Goal: Task Accomplishment & Management: Use online tool/utility

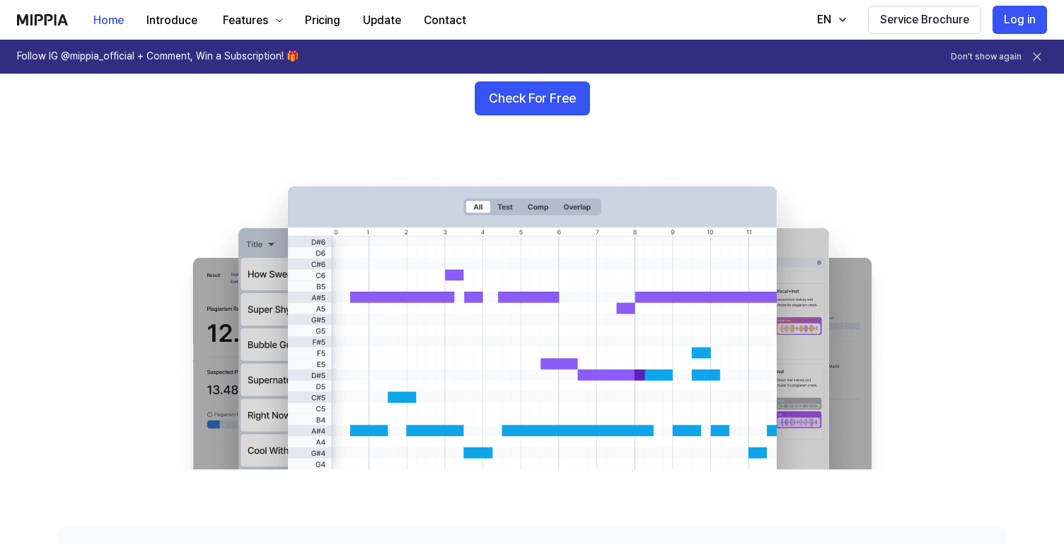
scroll to position [127, 0]
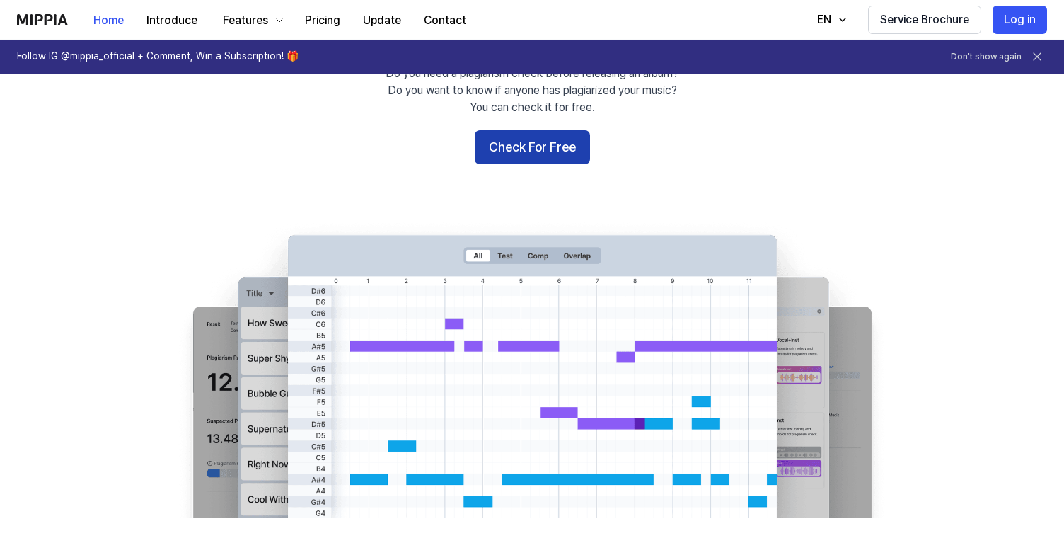
click at [507, 141] on button "Check For Free" at bounding box center [532, 147] width 115 height 34
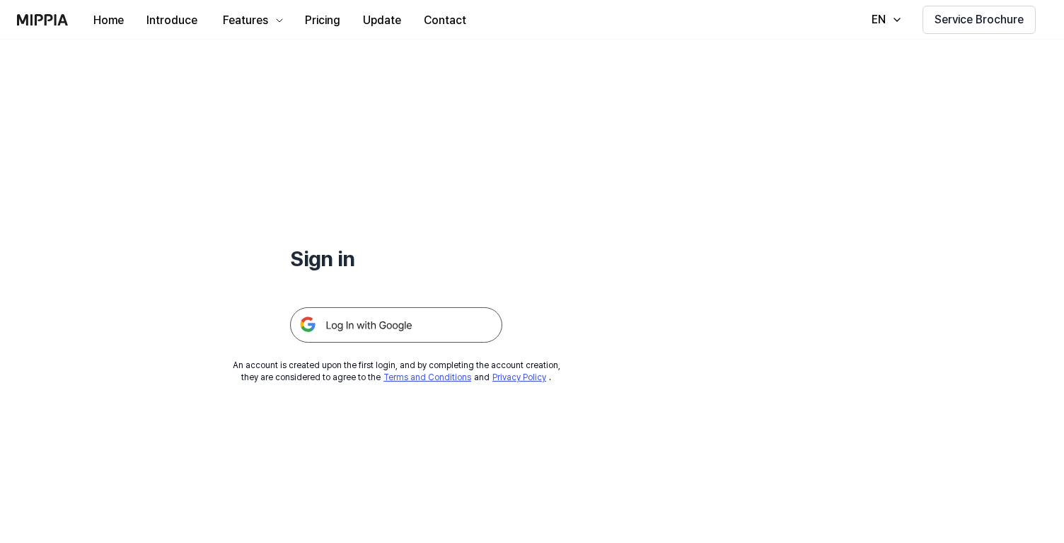
click at [388, 316] on img at bounding box center [396, 324] width 212 height 35
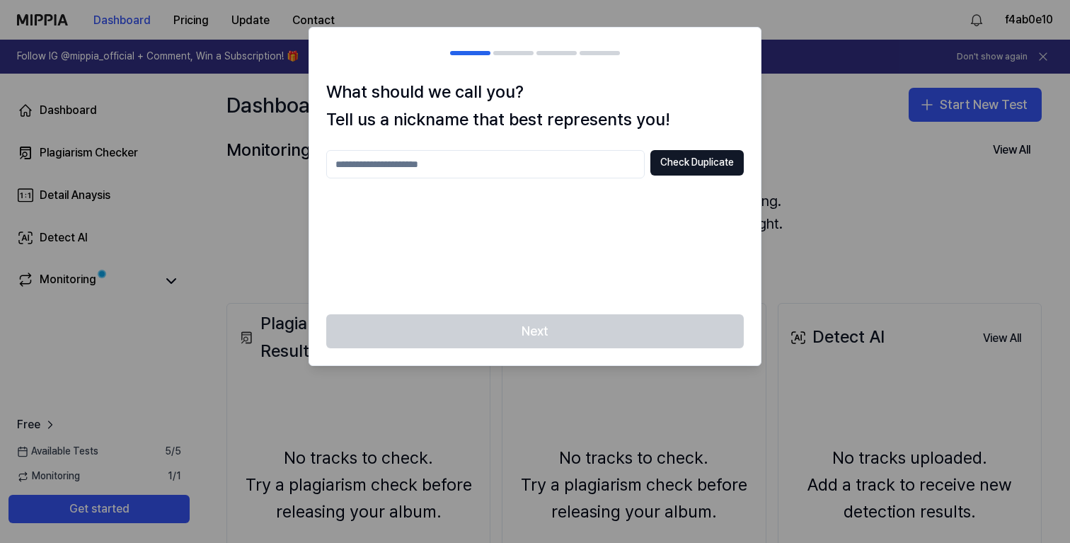
click at [595, 169] on input "text" at bounding box center [485, 164] width 318 height 28
type input "*"
type input "******"
click at [690, 162] on button "Check Duplicate" at bounding box center [696, 162] width 93 height 25
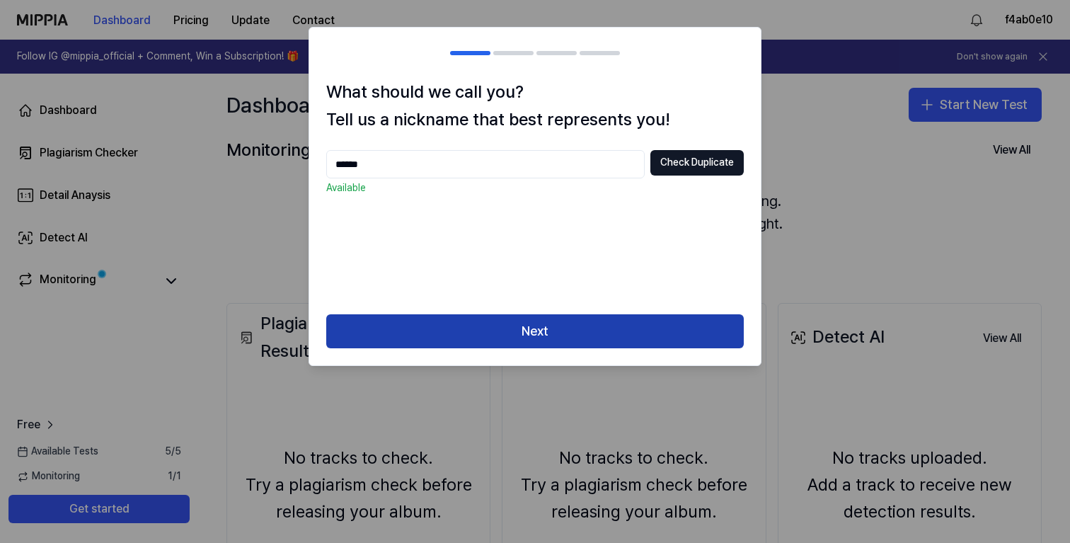
click at [541, 333] on button "Next" at bounding box center [535, 331] width 418 height 34
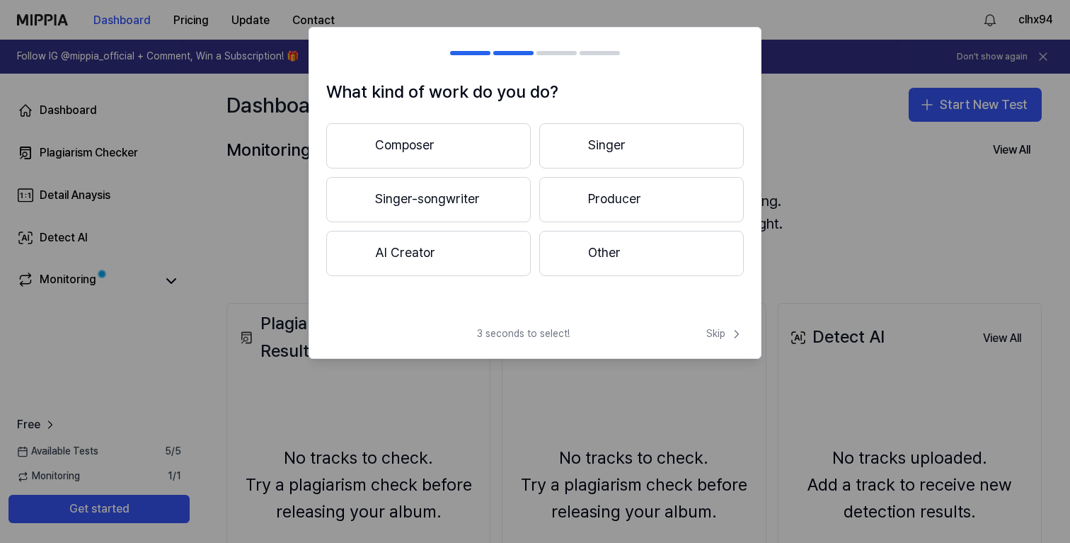
click at [479, 201] on button "Singer-songwriter" at bounding box center [428, 199] width 205 height 45
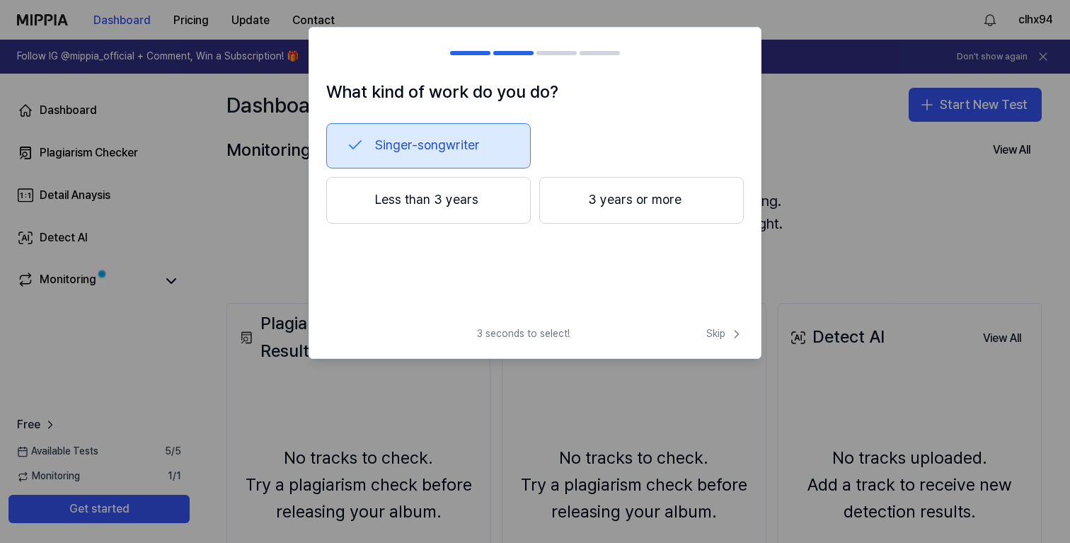
click at [599, 222] on button "3 years or more" at bounding box center [641, 200] width 205 height 47
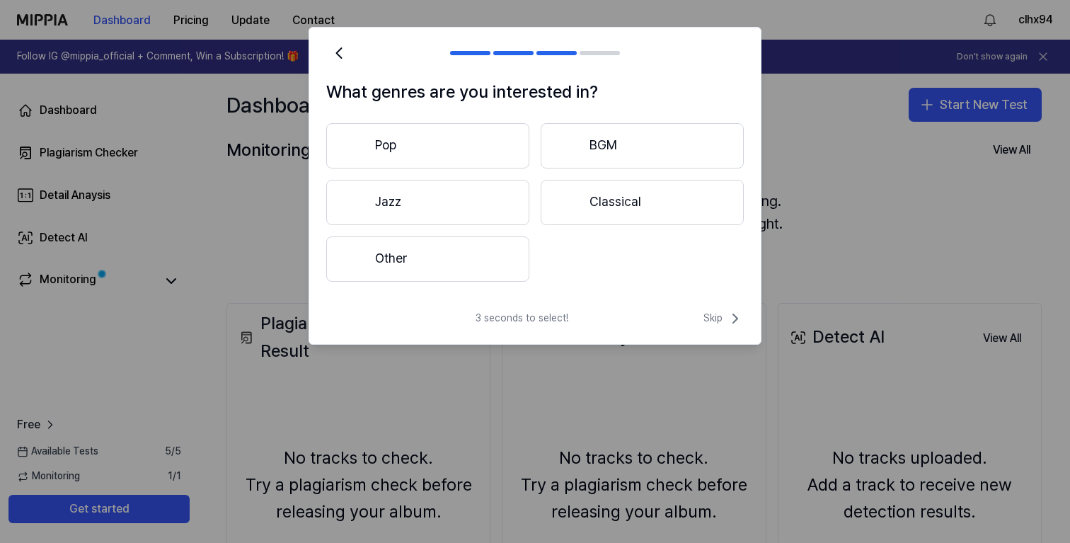
click at [449, 130] on button "Pop" at bounding box center [427, 145] width 203 height 45
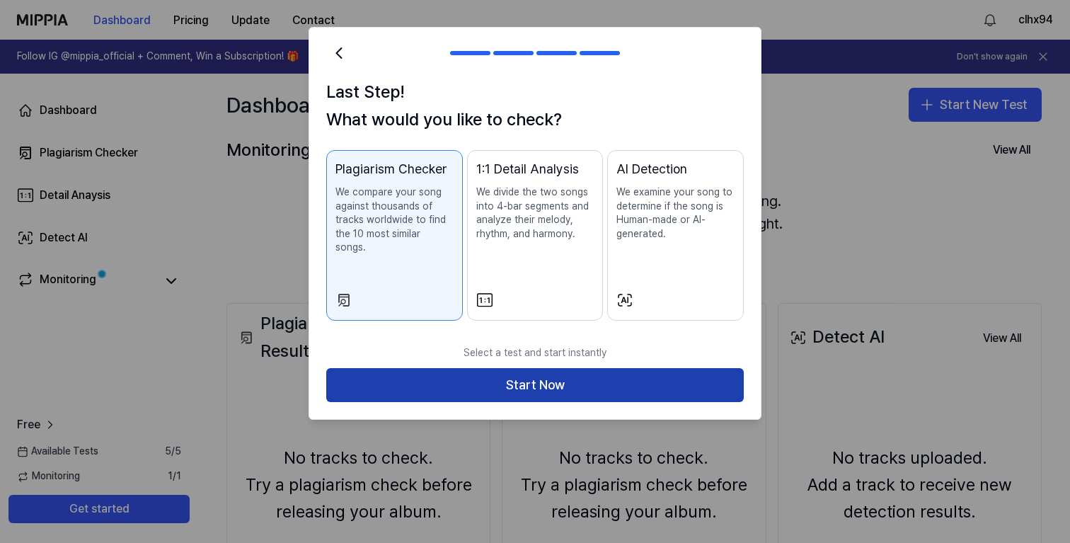
click at [504, 381] on button "Start Now" at bounding box center [535, 385] width 418 height 34
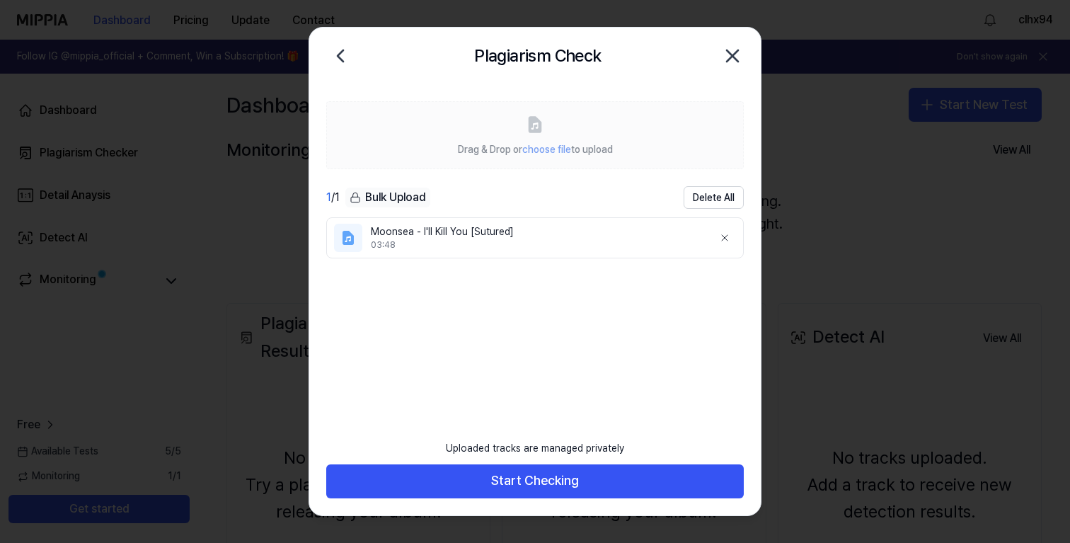
click at [430, 285] on ul "Moonsea - I'll Kill You [Sutured] 03:48" at bounding box center [535, 320] width 418 height 207
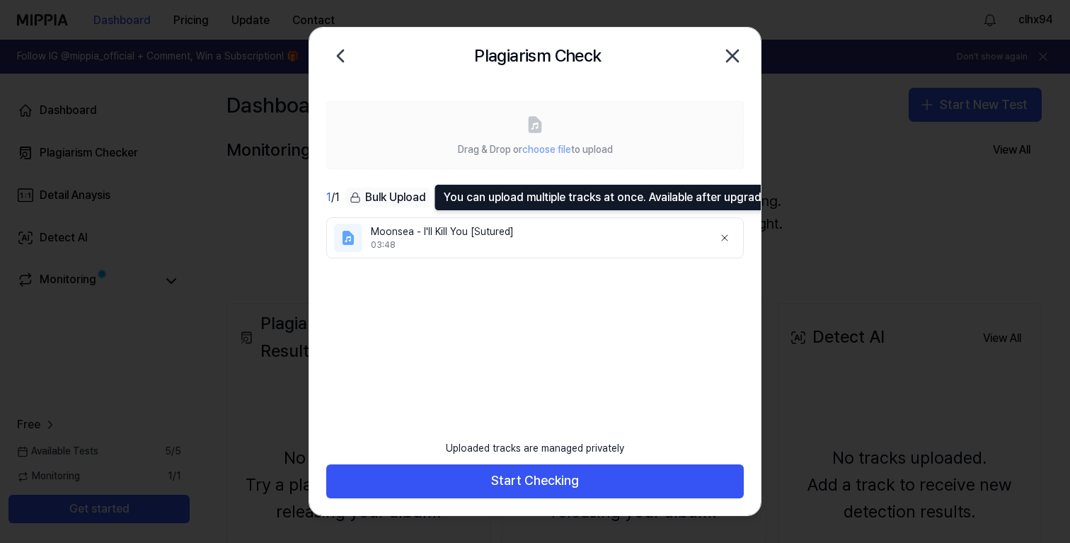
click at [357, 196] on icon at bounding box center [355, 197] width 11 height 11
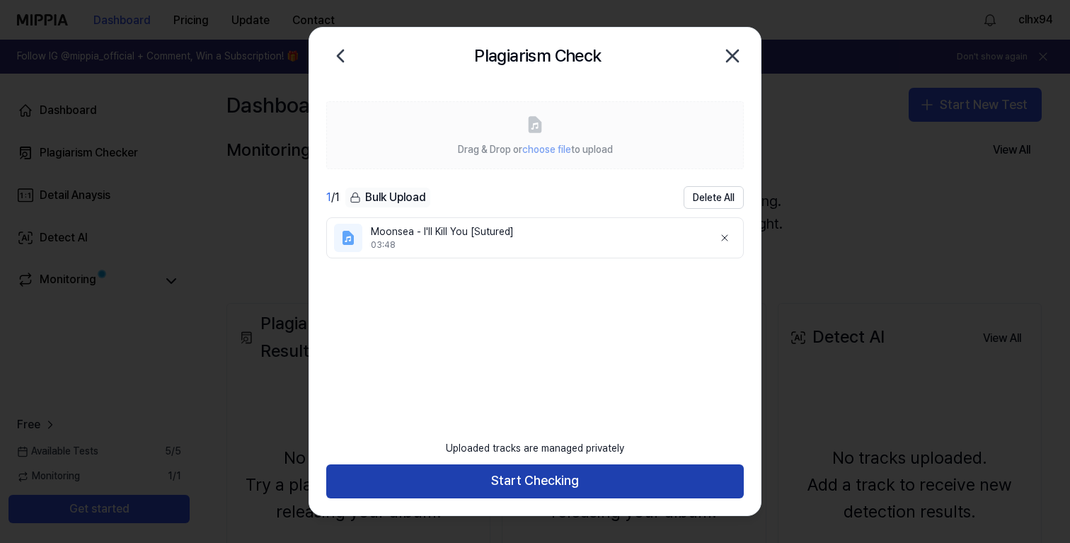
click at [454, 488] on button "Start Checking" at bounding box center [535, 481] width 418 height 34
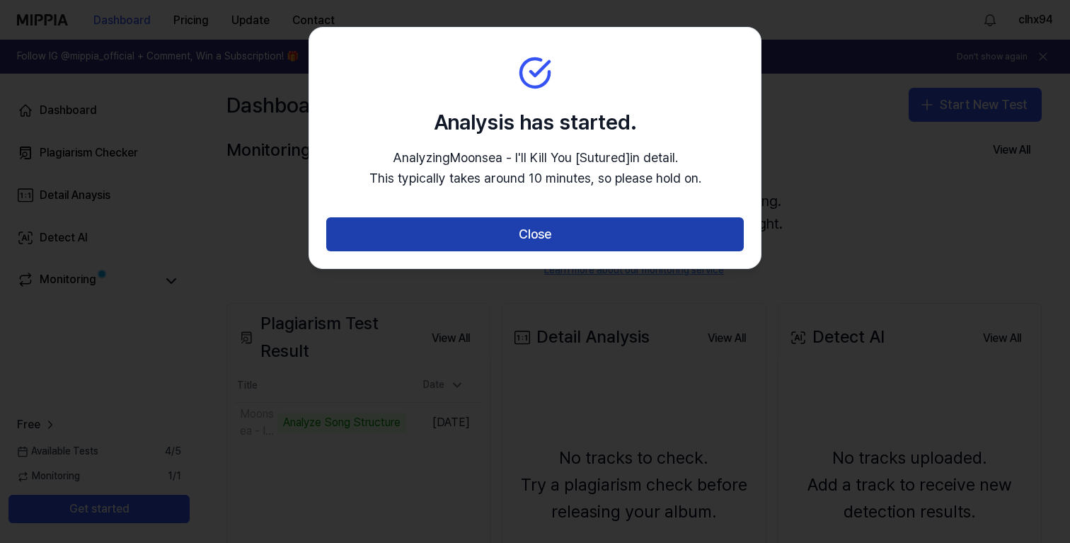
click at [562, 230] on button "Close" at bounding box center [535, 234] width 418 height 34
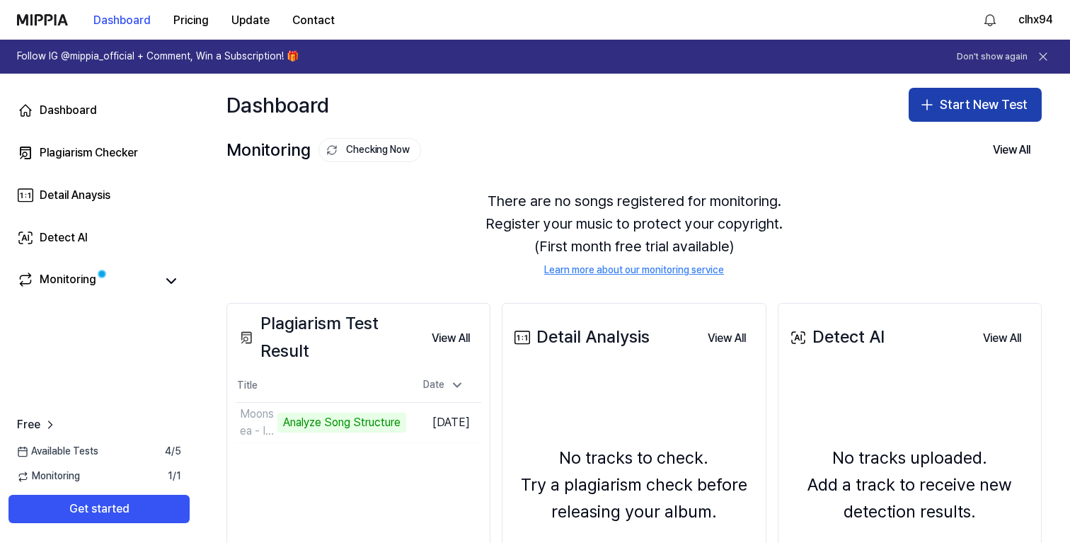
click at [977, 106] on button "Start New Test" at bounding box center [975, 105] width 133 height 34
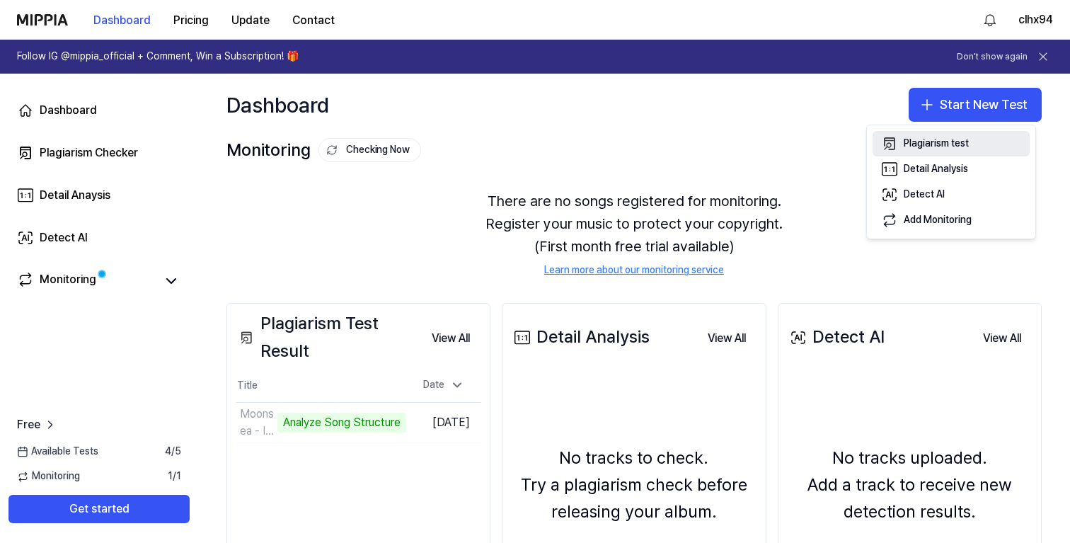
click at [955, 147] on div "Plagiarism test" at bounding box center [936, 144] width 65 height 14
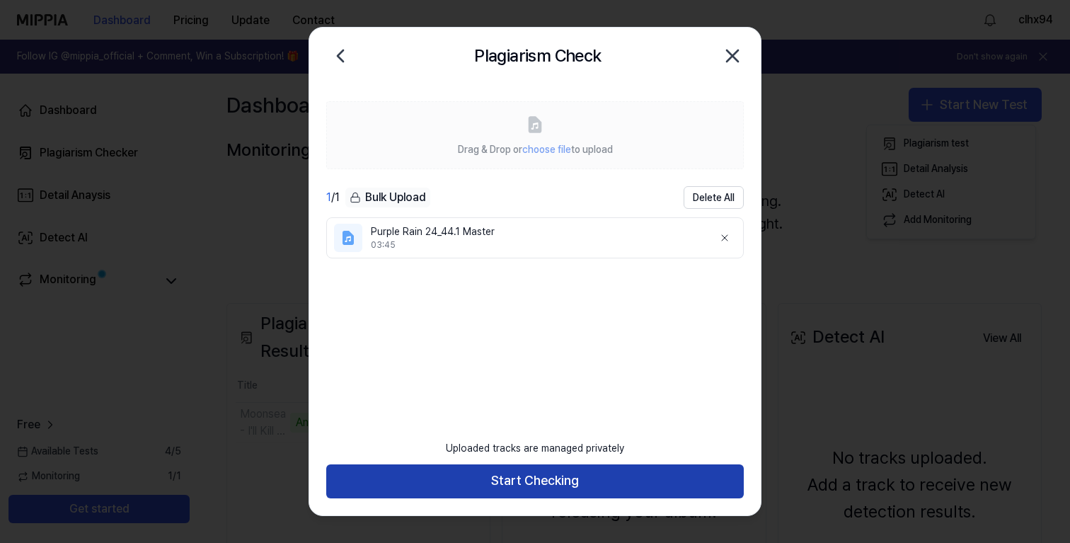
click at [456, 483] on button "Start Checking" at bounding box center [535, 481] width 418 height 34
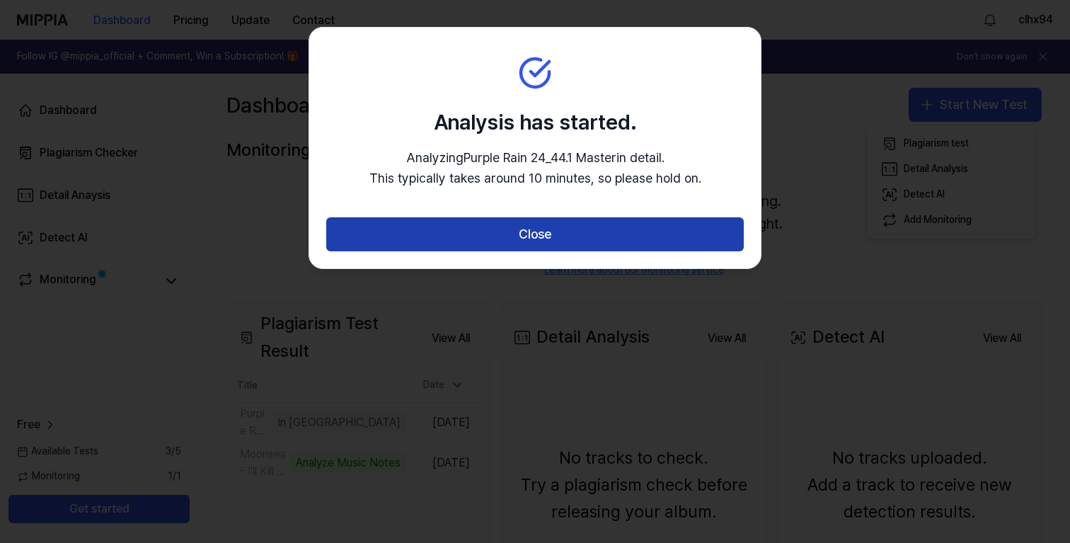
click at [600, 248] on button "Close" at bounding box center [535, 234] width 418 height 34
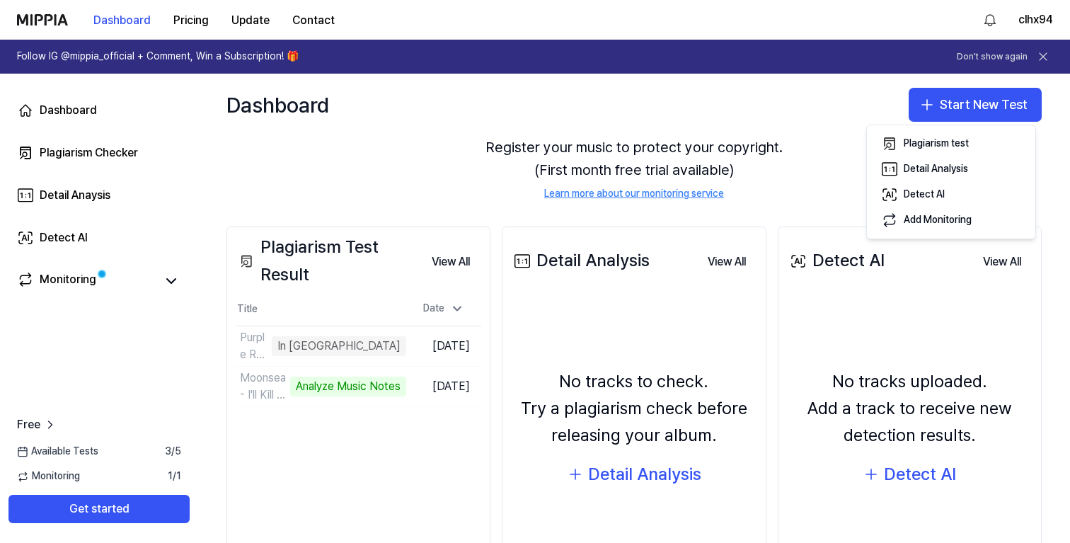
scroll to position [80, 0]
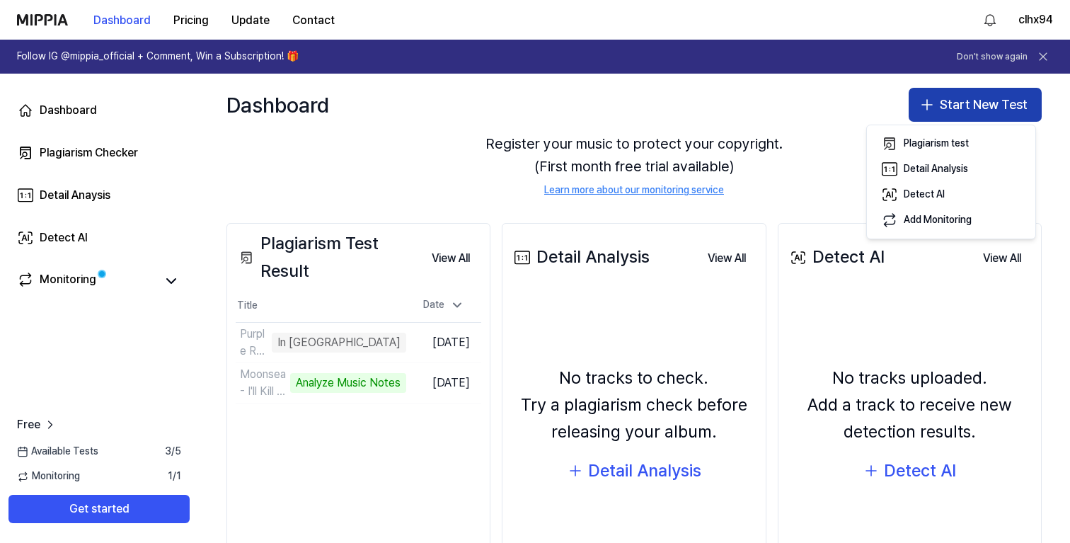
click at [965, 105] on button "Start New Test" at bounding box center [975, 105] width 133 height 34
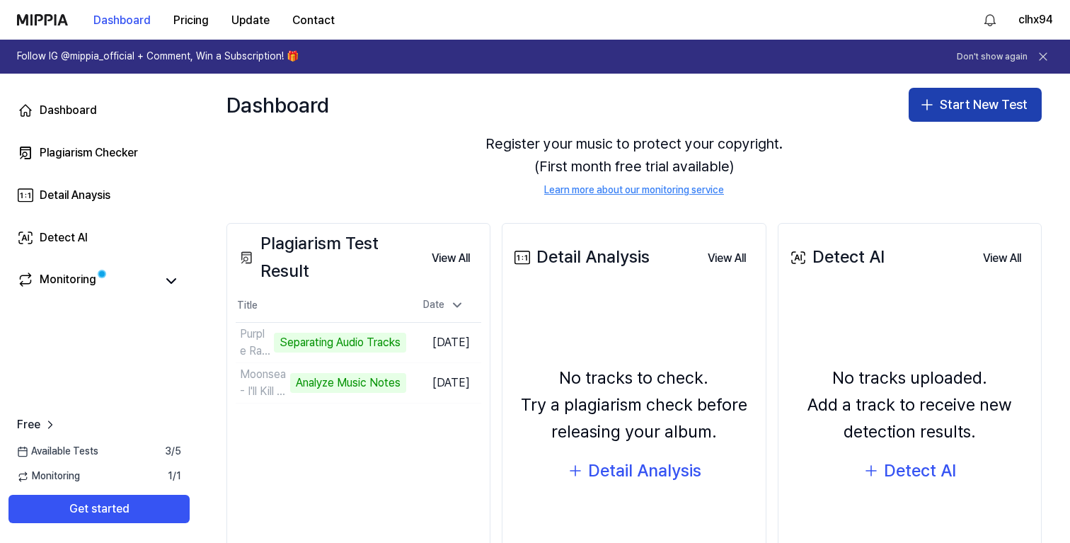
click at [934, 110] on button "Start New Test" at bounding box center [975, 105] width 133 height 34
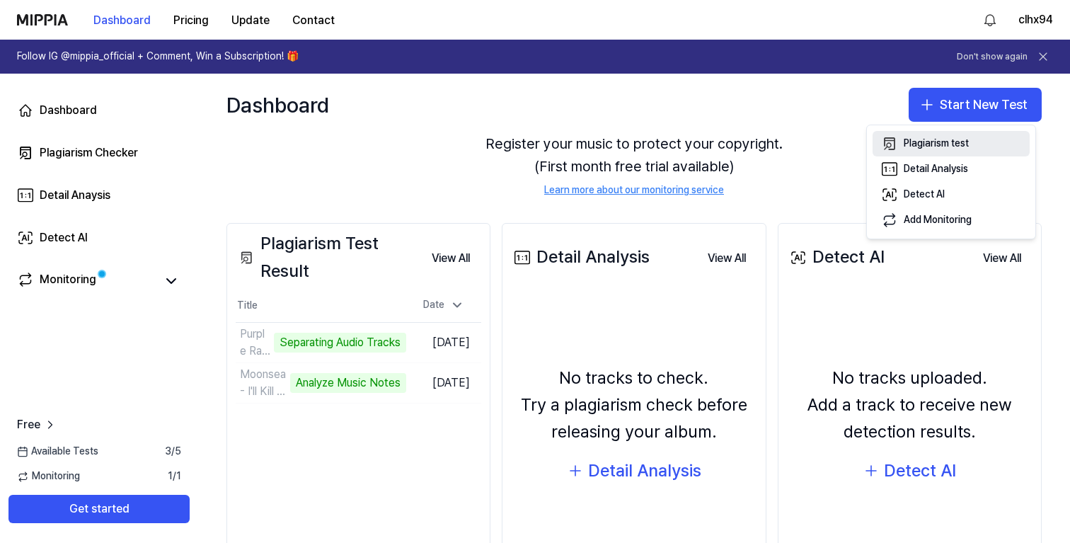
click at [917, 147] on div "Plagiarism test" at bounding box center [936, 144] width 65 height 14
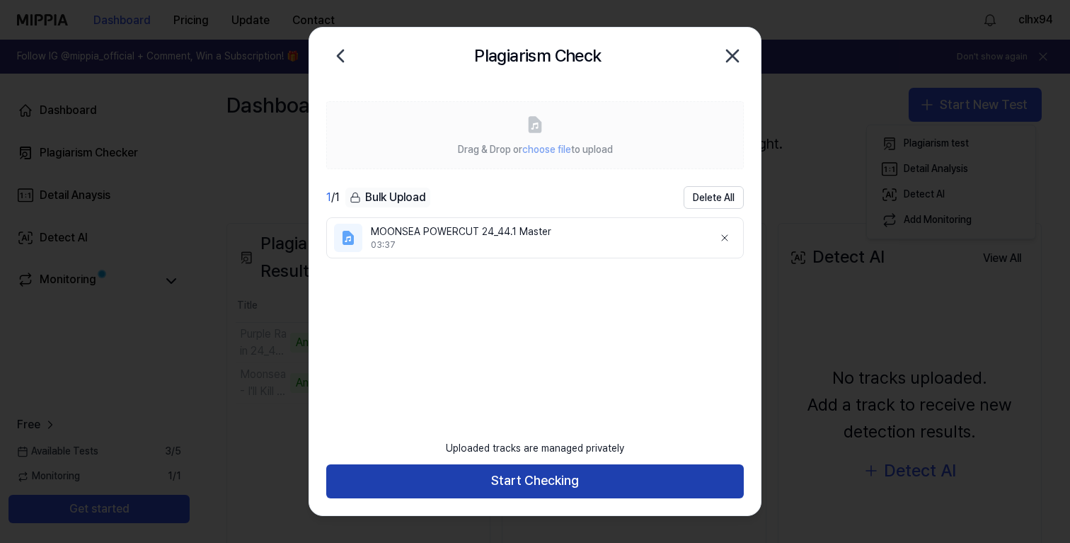
click at [570, 483] on button "Start Checking" at bounding box center [535, 481] width 418 height 34
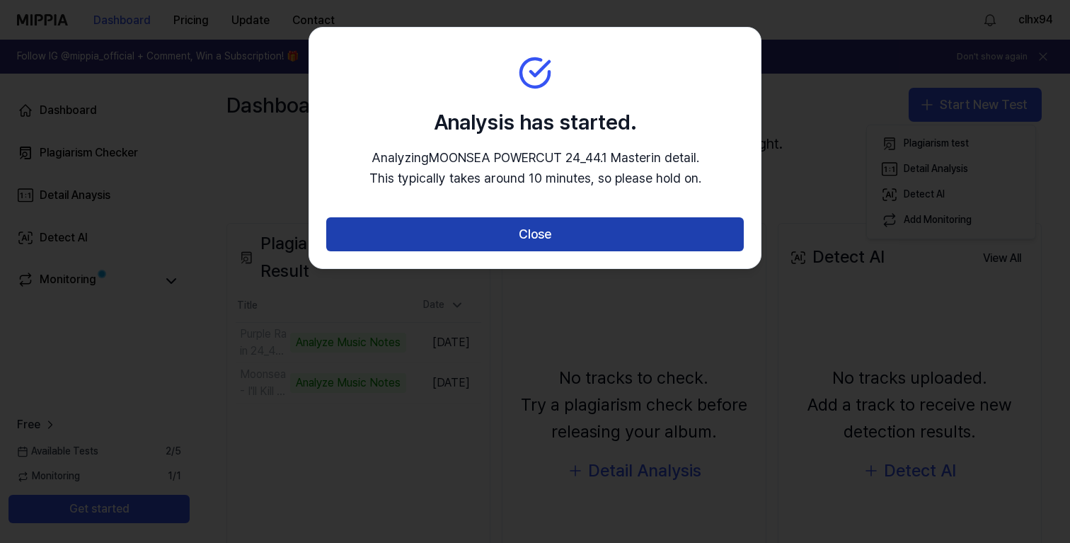
click at [586, 234] on button "Close" at bounding box center [535, 234] width 418 height 34
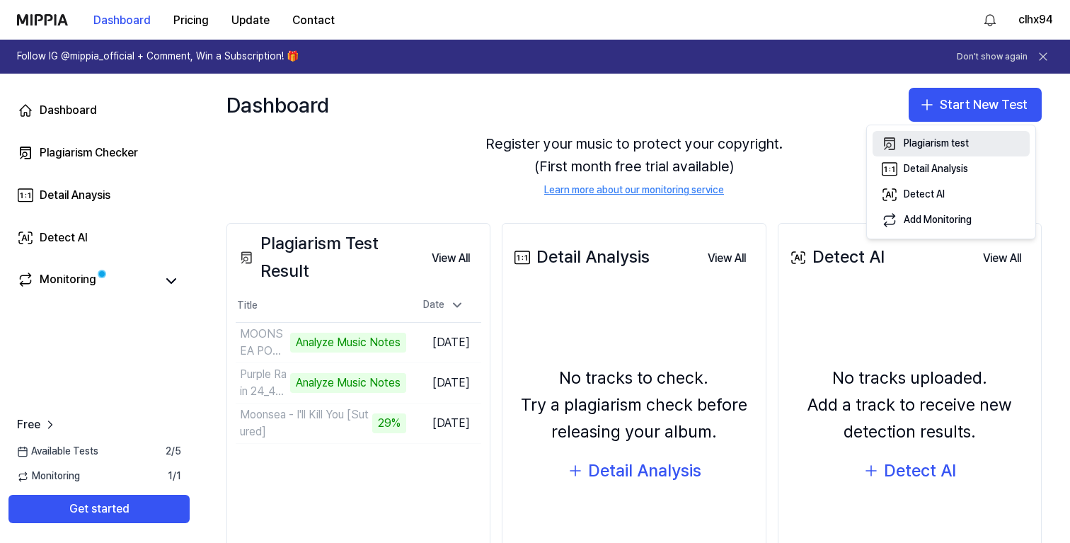
click at [921, 142] on div "Plagiarism test" at bounding box center [936, 144] width 65 height 14
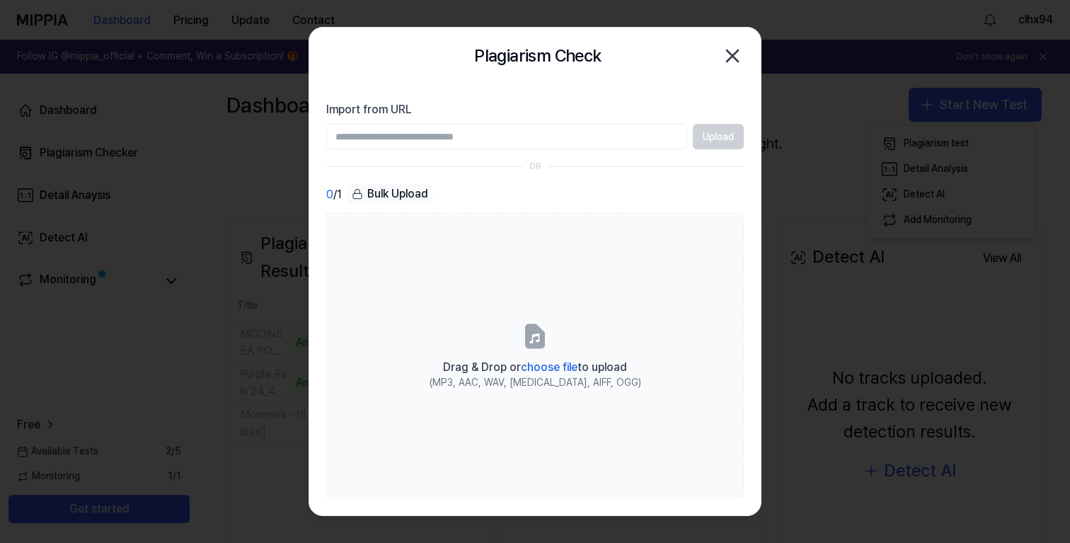
type input "**********"
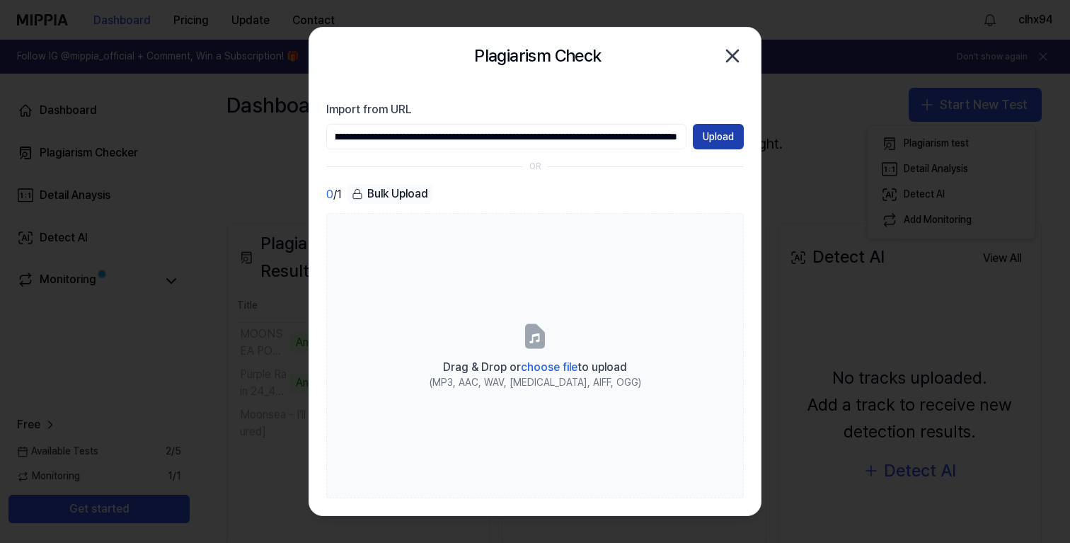
click at [713, 139] on button "Upload" at bounding box center [718, 136] width 51 height 25
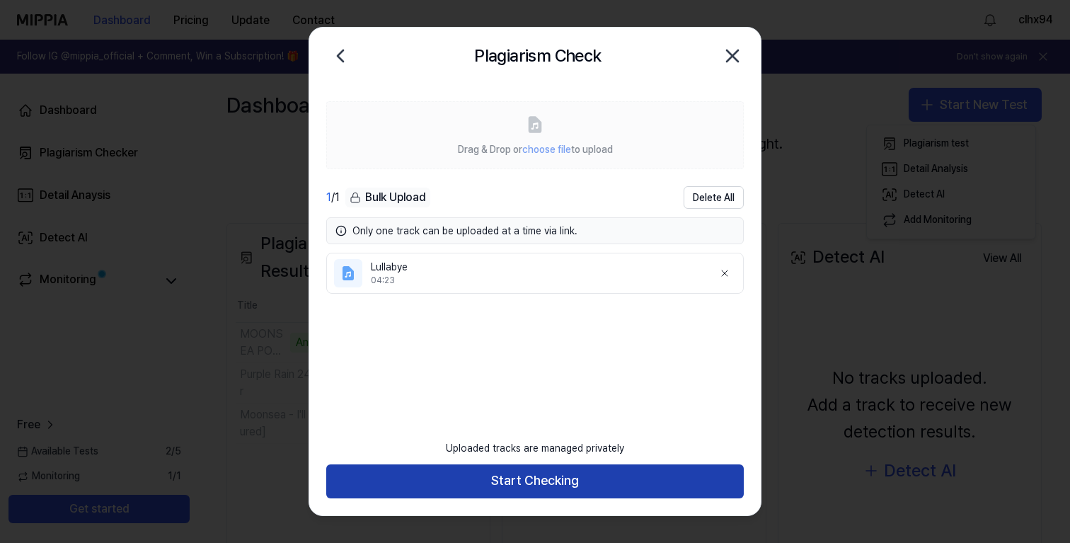
click at [495, 483] on button "Start Checking" at bounding box center [535, 481] width 418 height 34
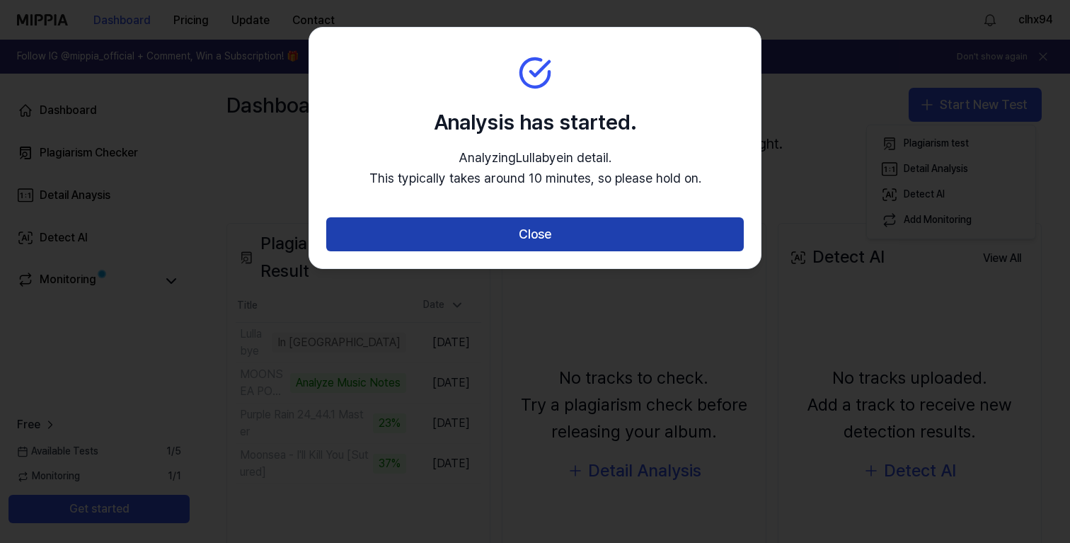
click at [580, 224] on button "Close" at bounding box center [535, 234] width 418 height 34
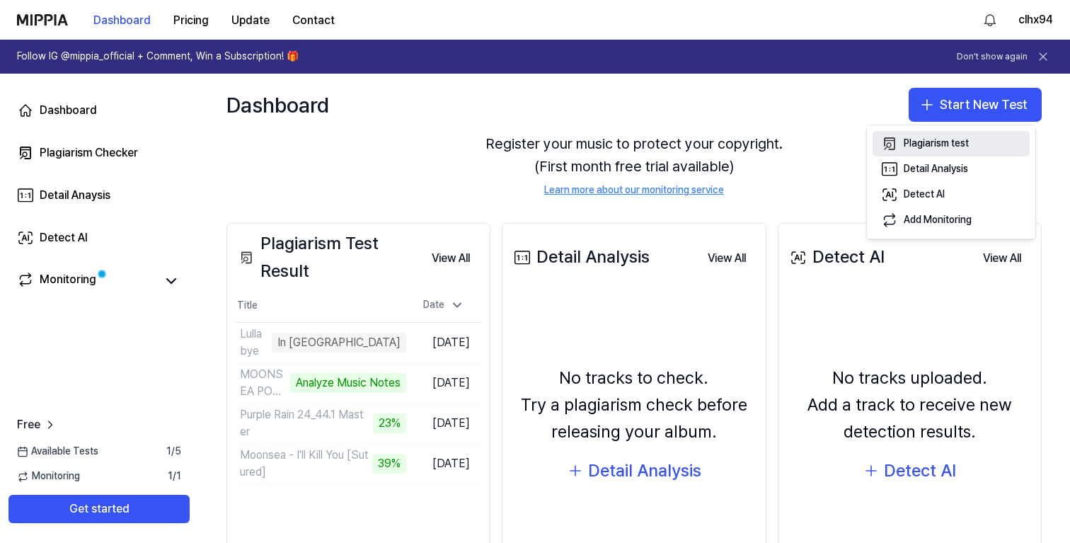
click at [931, 140] on div "Plagiarism test" at bounding box center [936, 144] width 65 height 14
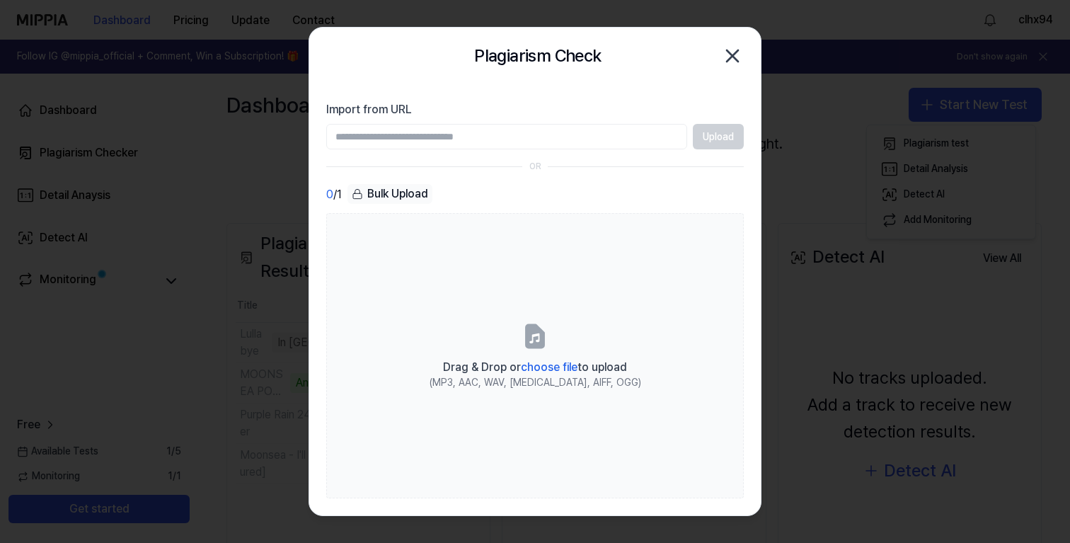
type input "**********"
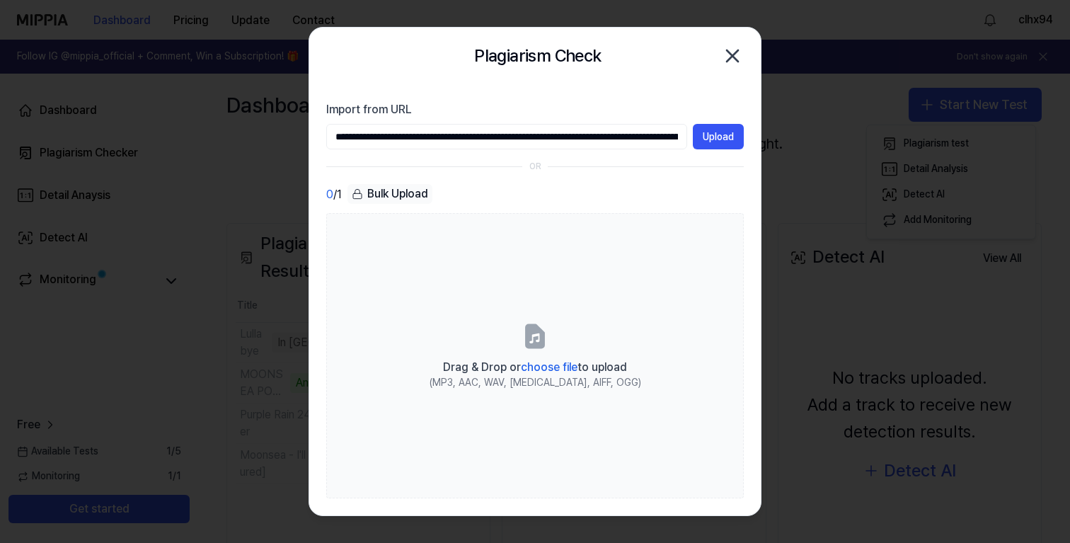
scroll to position [0, 396]
click at [706, 134] on button "Upload" at bounding box center [718, 136] width 51 height 25
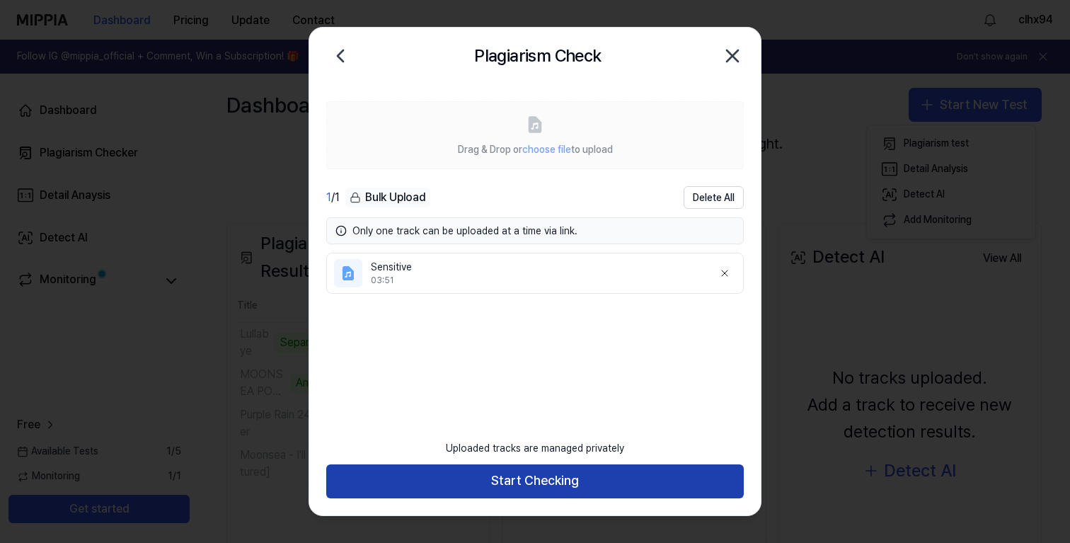
click at [523, 478] on button "Start Checking" at bounding box center [535, 481] width 418 height 34
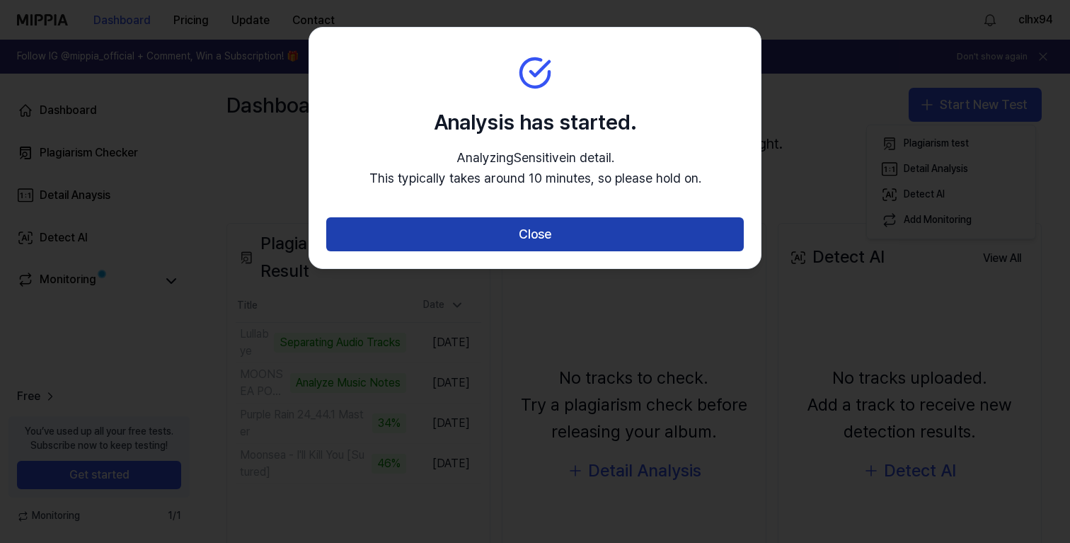
click at [625, 236] on button "Close" at bounding box center [535, 234] width 418 height 34
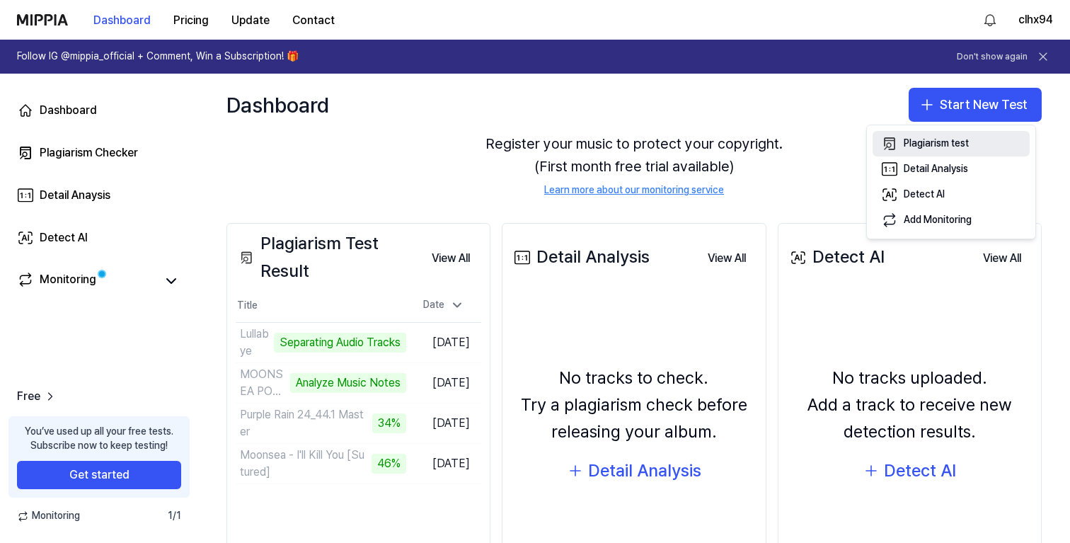
click at [921, 144] on div "Plagiarism test" at bounding box center [936, 144] width 65 height 14
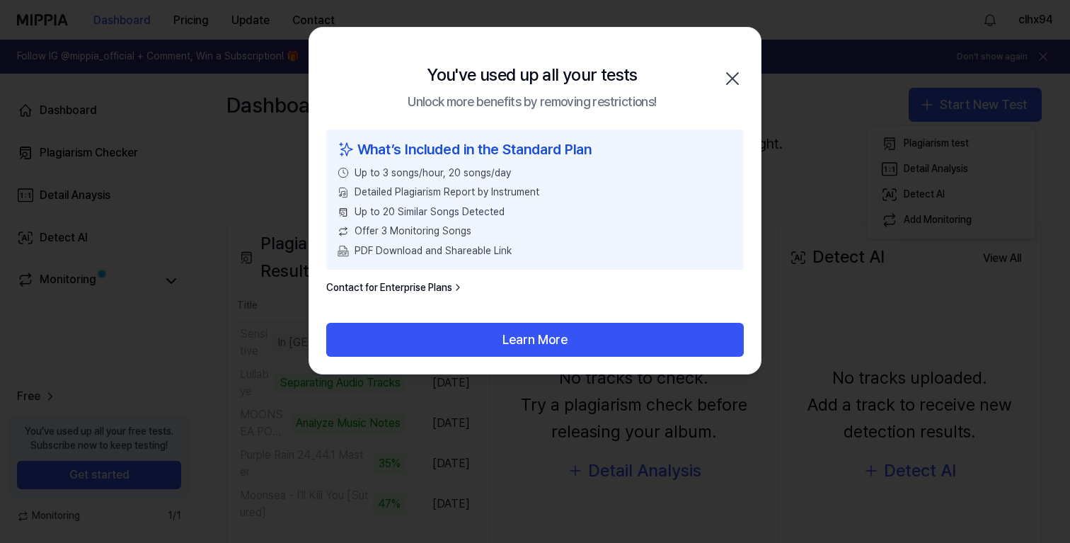
click at [739, 79] on icon "button" at bounding box center [732, 78] width 23 height 23
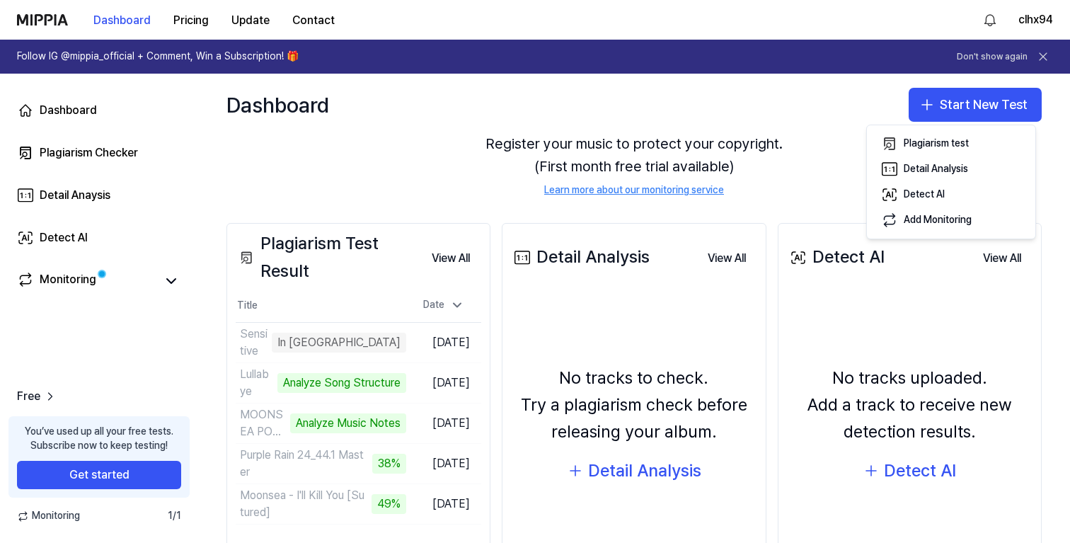
click at [435, 188] on div "There are no songs registered for monitoring. Register your music to protect yo…" at bounding box center [633, 154] width 815 height 122
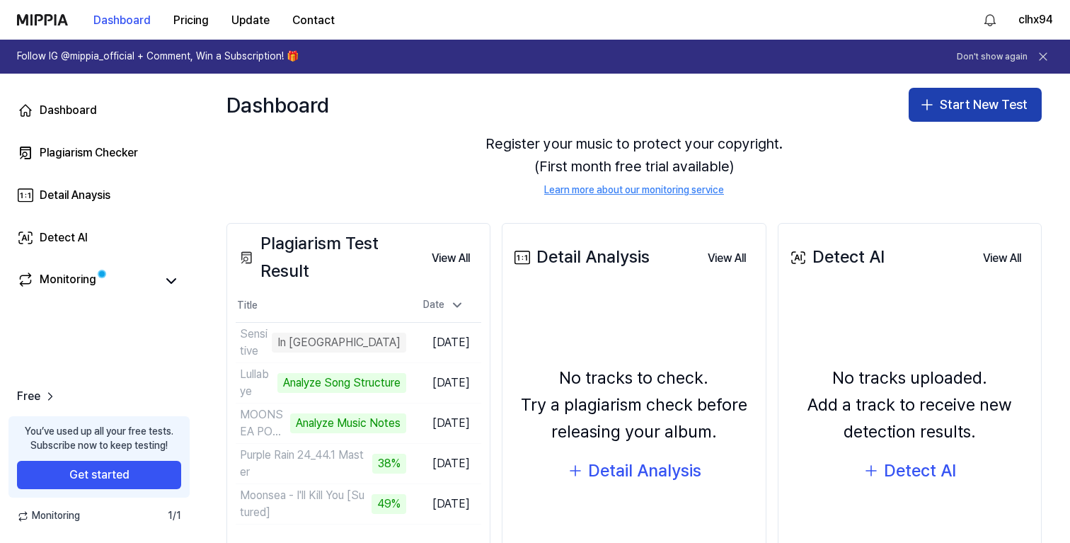
click at [972, 111] on button "Start New Test" at bounding box center [975, 105] width 133 height 34
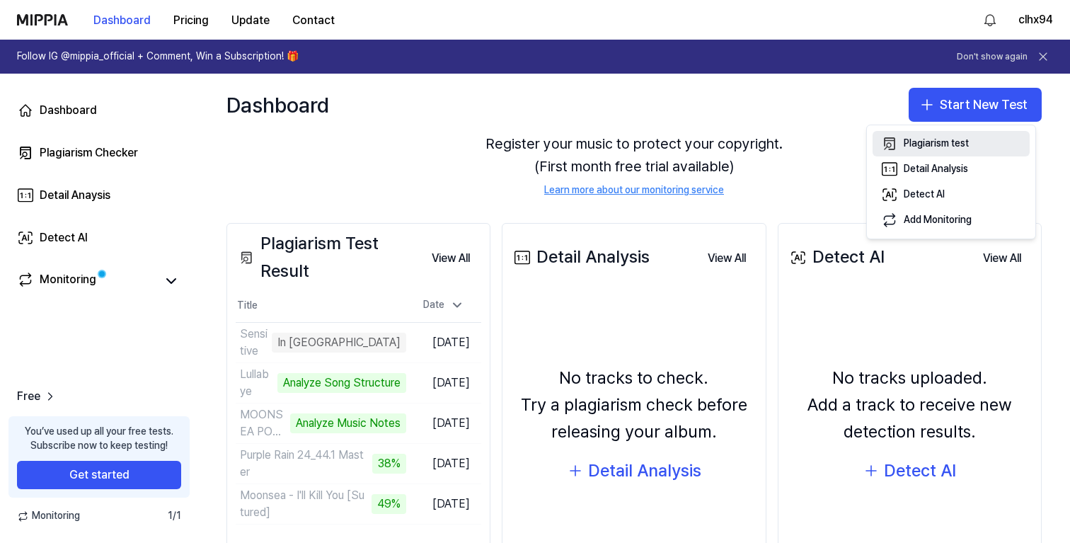
click at [911, 153] on button "Plagiarism test" at bounding box center [951, 143] width 157 height 25
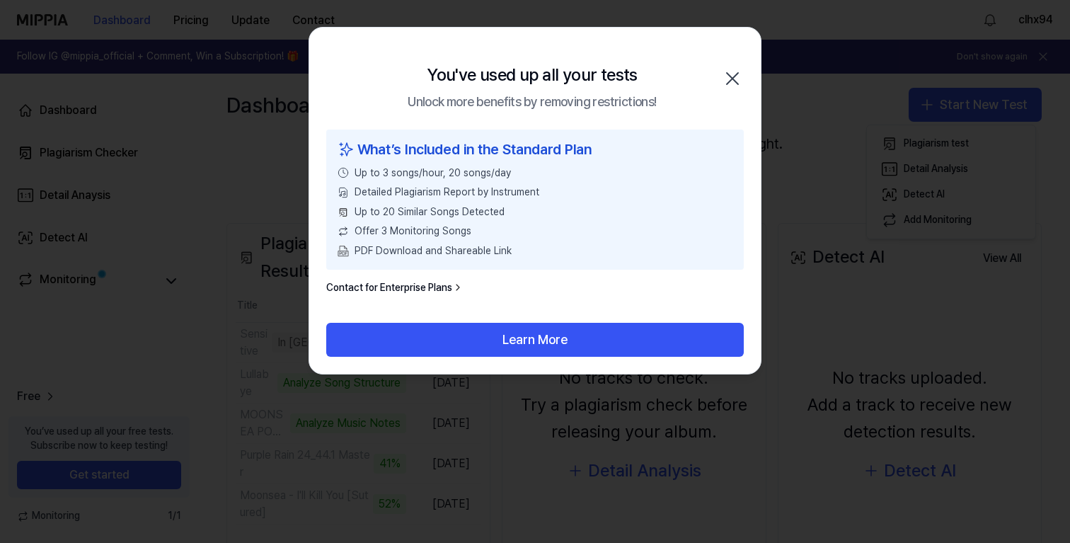
click at [755, 71] on div "You've used up all your tests Unlock more benefits by removing restrictions! Cl…" at bounding box center [535, 78] width 452 height 101
click at [744, 74] on div "You've used up all your tests Unlock more benefits by removing restrictions! Cl…" at bounding box center [535, 78] width 452 height 101
click at [725, 77] on icon "button" at bounding box center [732, 78] width 23 height 23
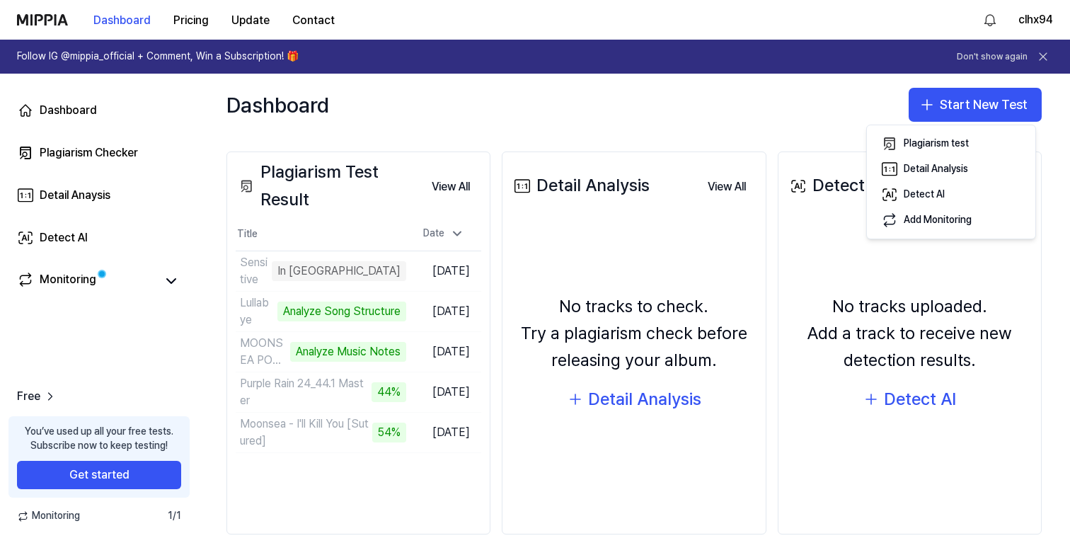
scroll to position [160, 0]
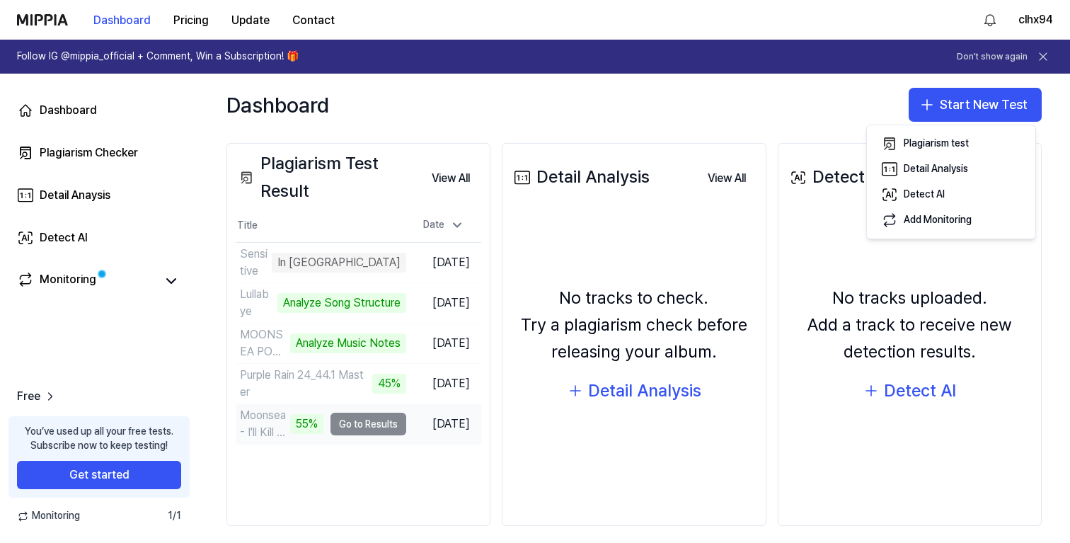
click at [379, 425] on td "Moonsea - I'll Kill You [Sutured] 55% Go to Results" at bounding box center [321, 424] width 171 height 40
click at [268, 419] on div "Moonsea - I'll Kill You [Sutured]" at bounding box center [263, 424] width 46 height 34
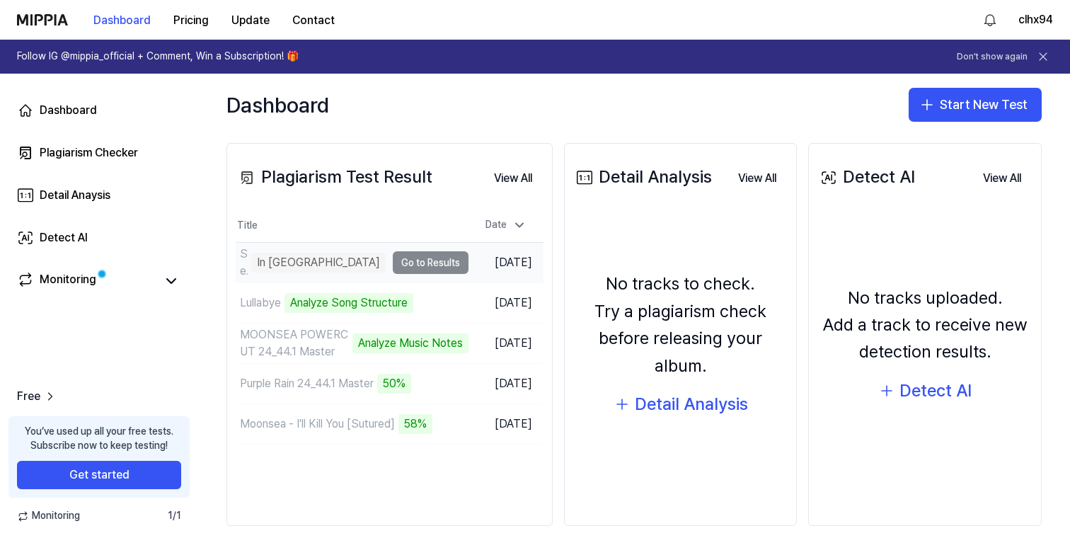
click at [469, 259] on td "[DATE]" at bounding box center [506, 263] width 75 height 40
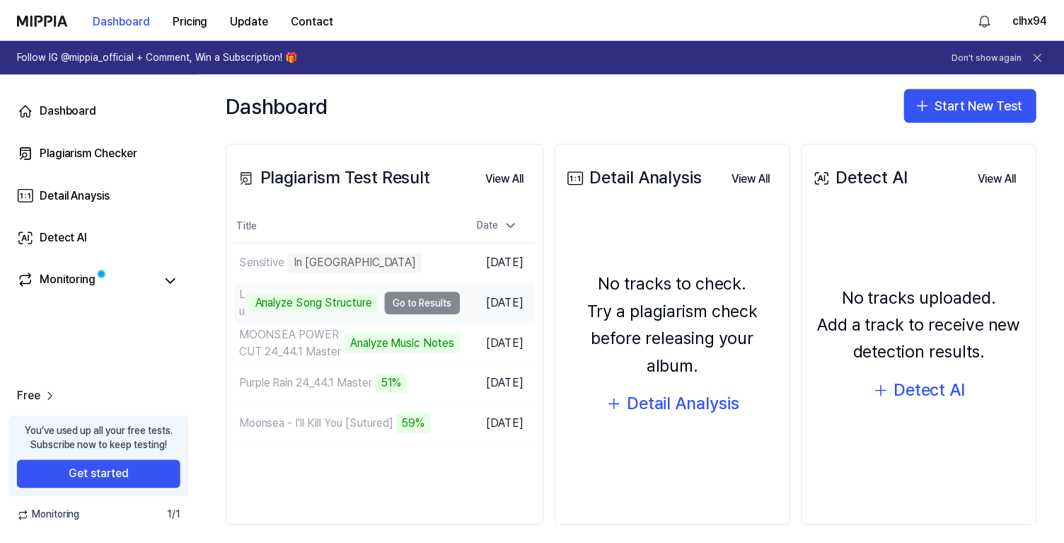
scroll to position [171, 0]
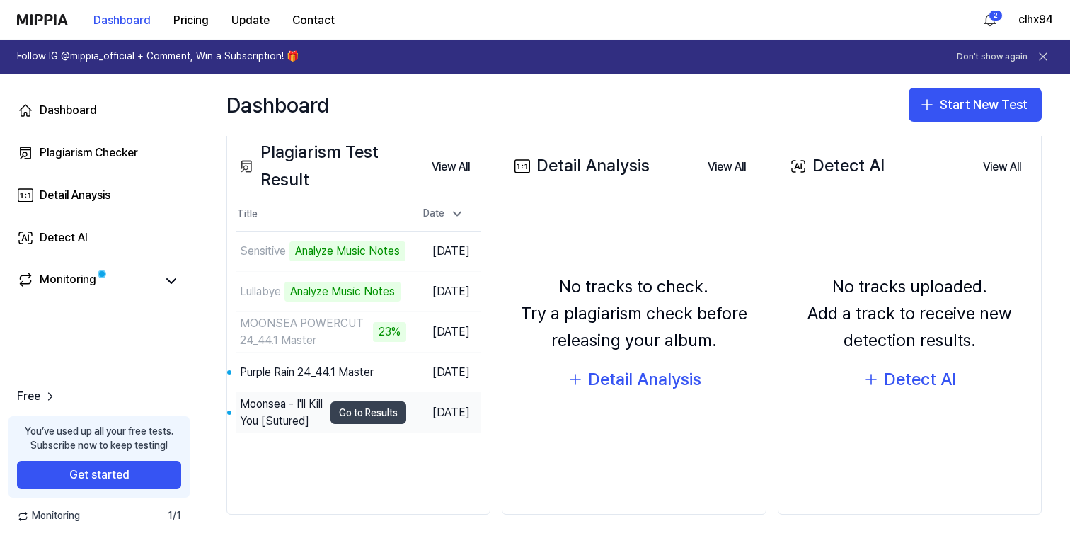
click at [372, 413] on button "Go to Results" at bounding box center [369, 412] width 76 height 23
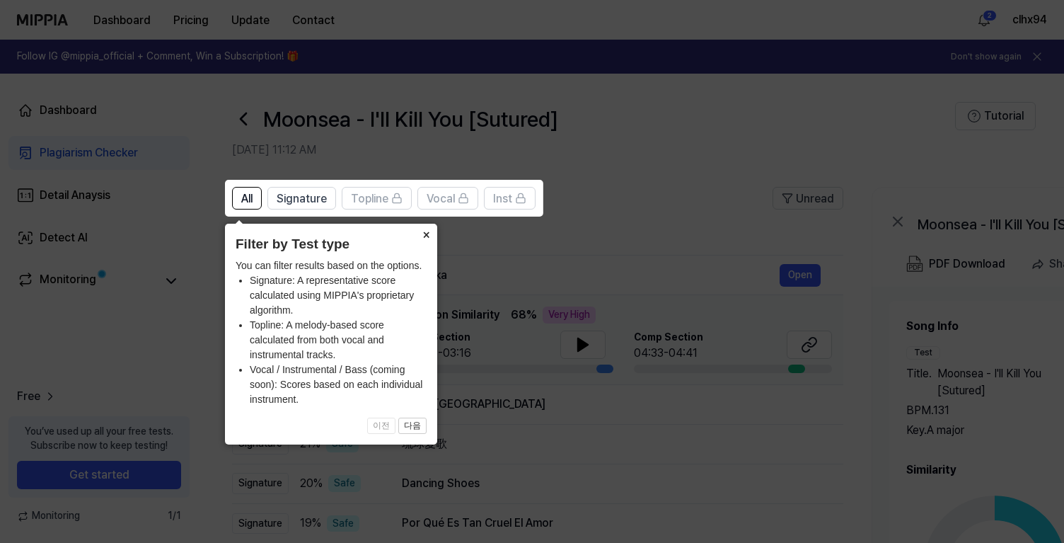
click at [426, 233] on button "×" at bounding box center [426, 234] width 23 height 20
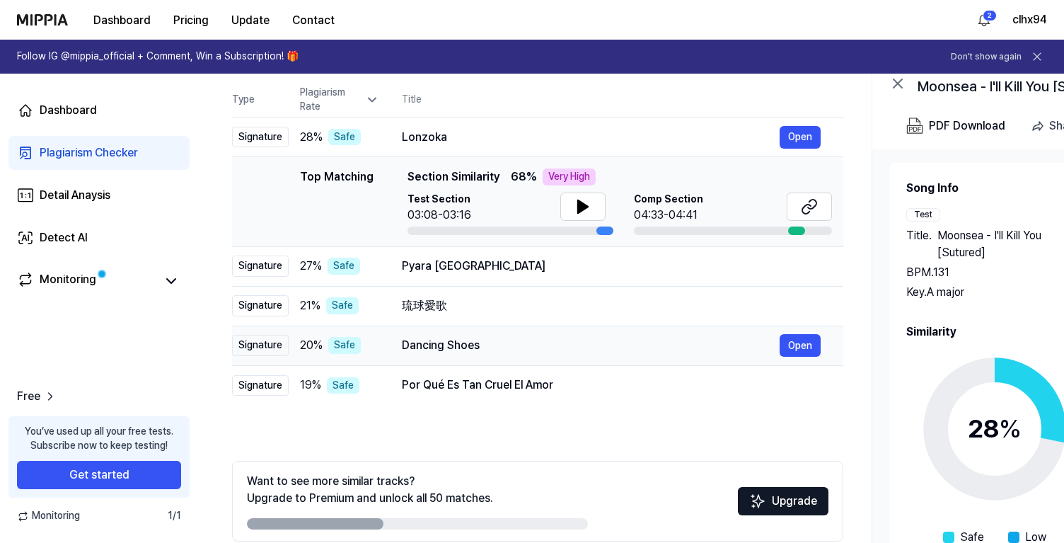
scroll to position [130, 0]
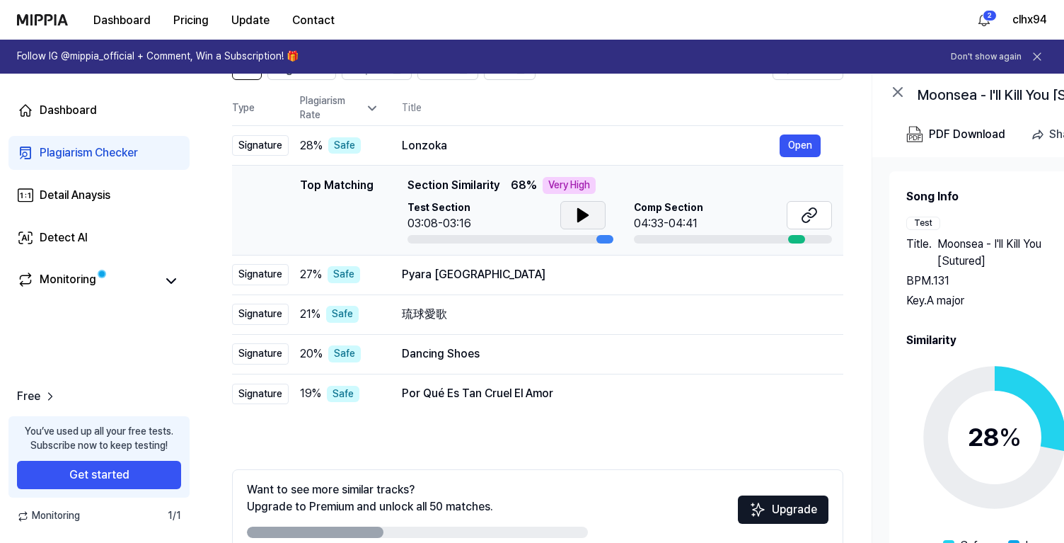
click at [578, 217] on icon at bounding box center [583, 215] width 10 height 13
click at [544, 188] on div "Very High" at bounding box center [569, 185] width 53 height 17
click at [649, 222] on div "04:33-04:41" at bounding box center [668, 223] width 69 height 17
click at [819, 203] on button at bounding box center [809, 215] width 45 height 28
click at [802, 222] on icon at bounding box center [809, 215] width 17 height 17
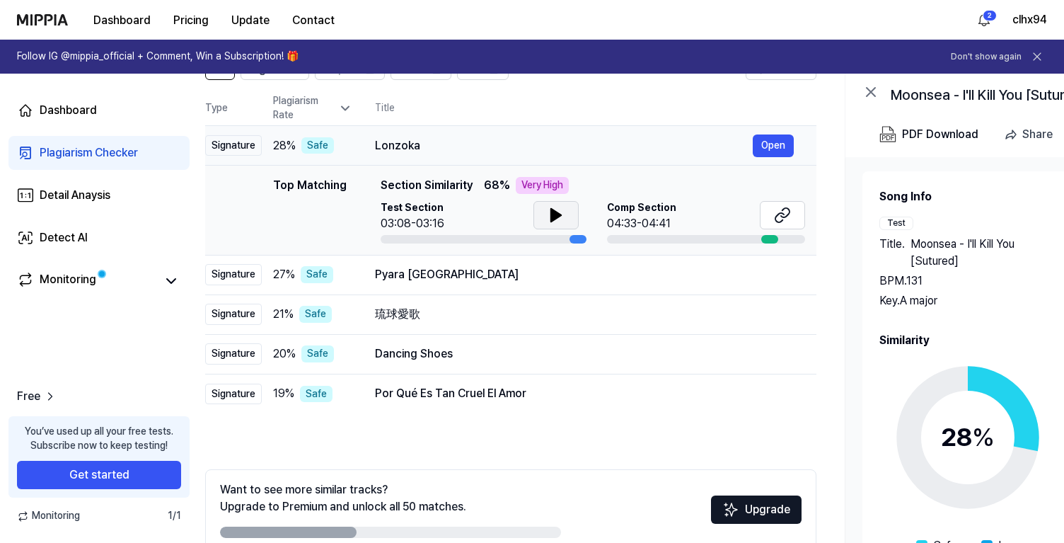
scroll to position [0, 0]
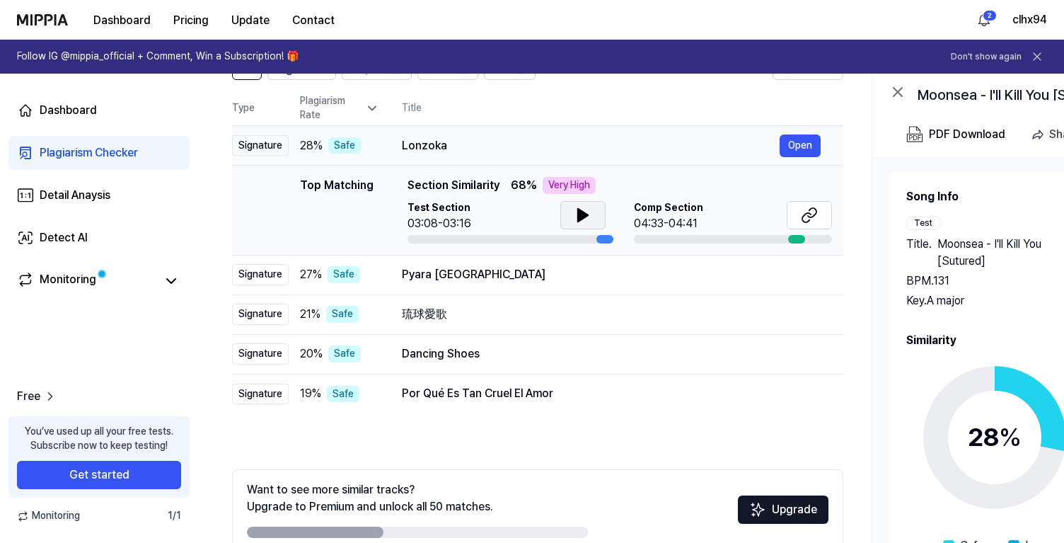
drag, startPoint x: 443, startPoint y: 143, endPoint x: 464, endPoint y: 157, distance: 25.5
click at [464, 157] on td "Lonzoka Open" at bounding box center [611, 146] width 464 height 40
click at [268, 146] on div "Signature" at bounding box center [260, 145] width 57 height 21
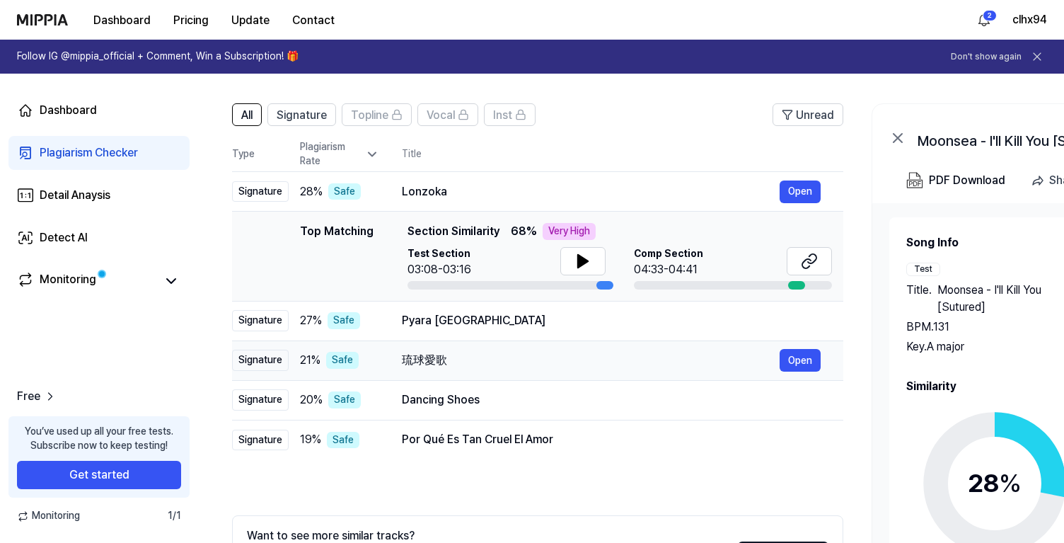
scroll to position [79, 0]
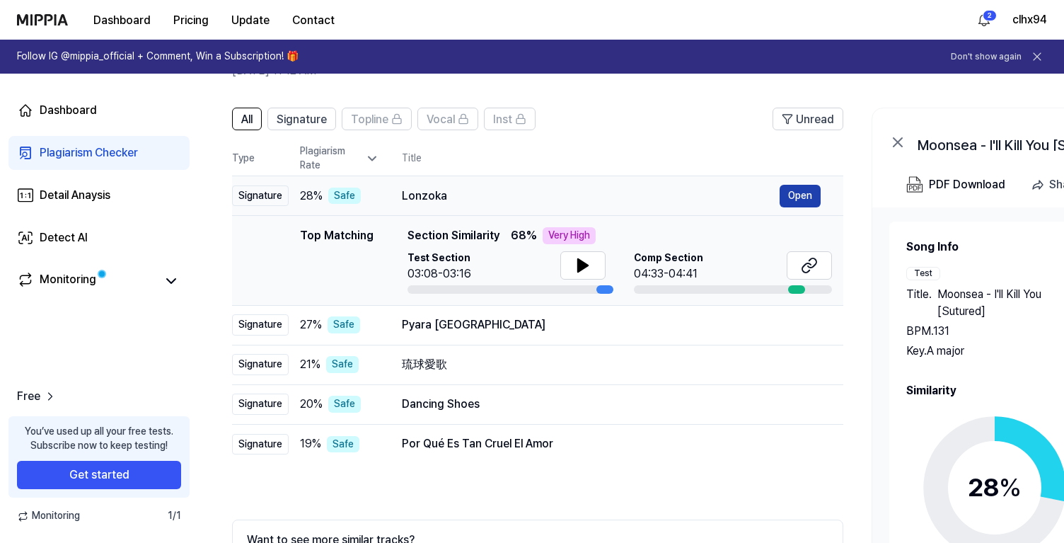
click at [796, 190] on button "Open" at bounding box center [800, 196] width 41 height 23
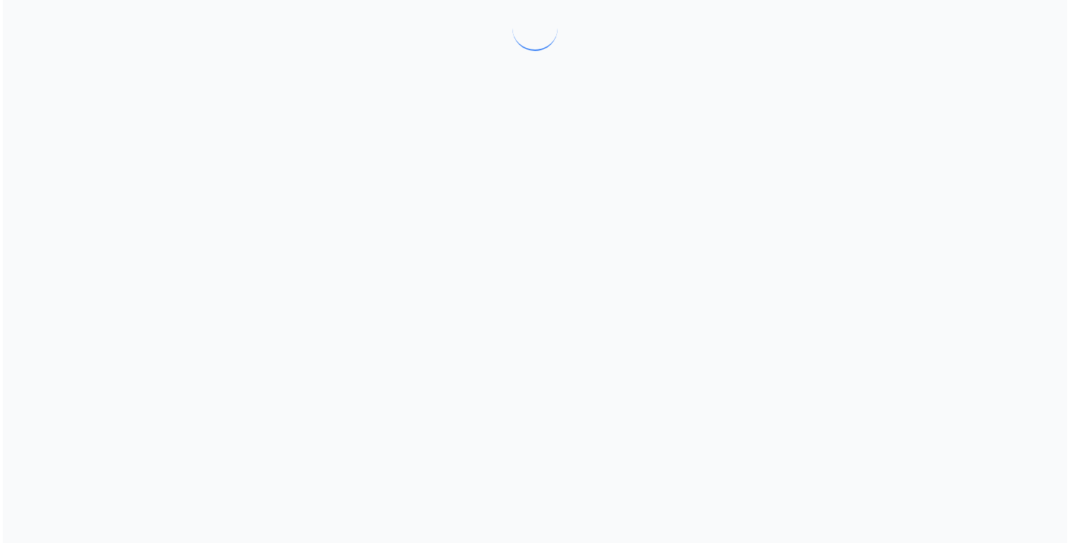
scroll to position [0, 0]
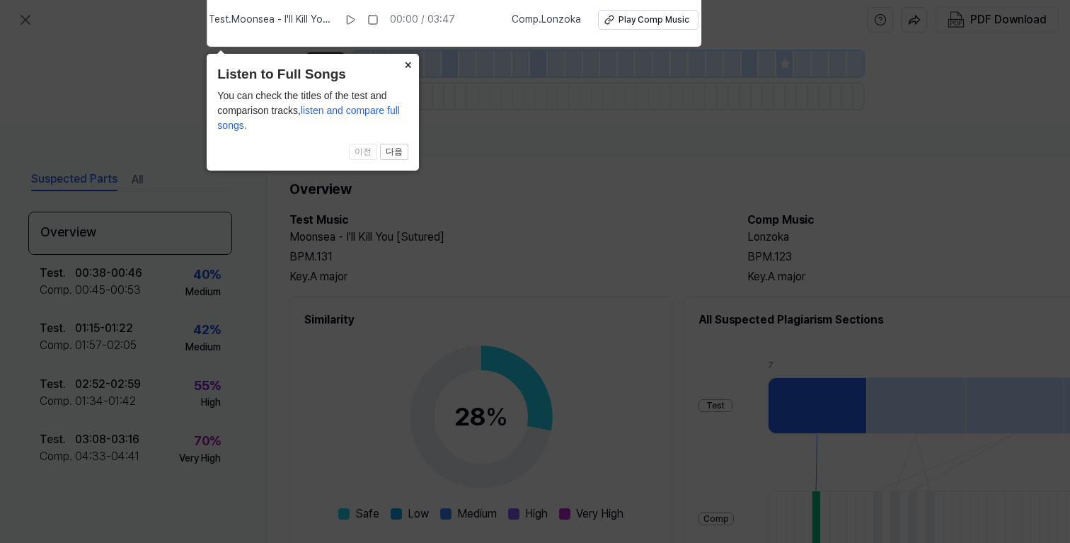
click at [413, 62] on button "×" at bounding box center [407, 64] width 23 height 20
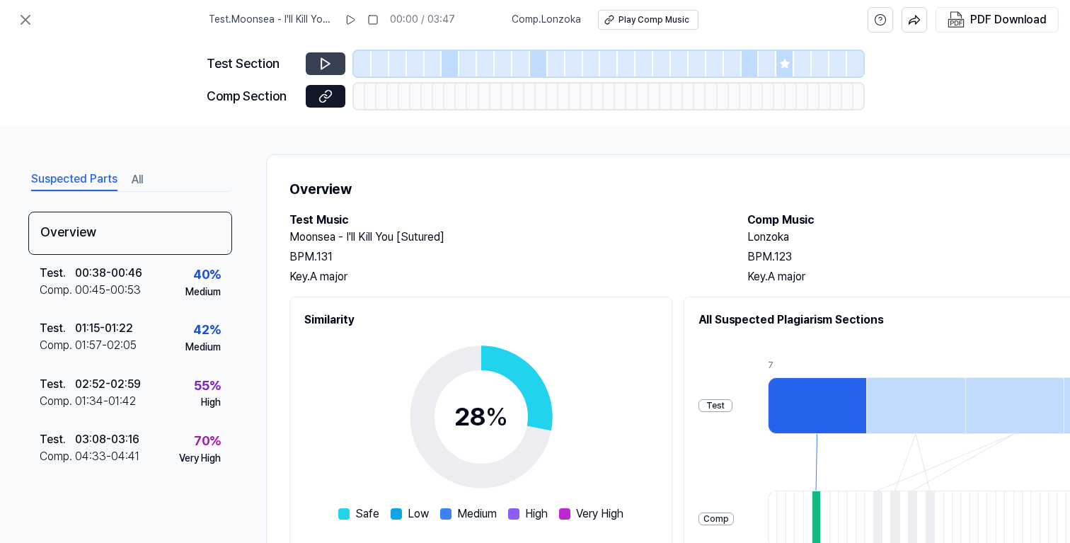
click at [328, 65] on icon at bounding box center [325, 64] width 8 height 11
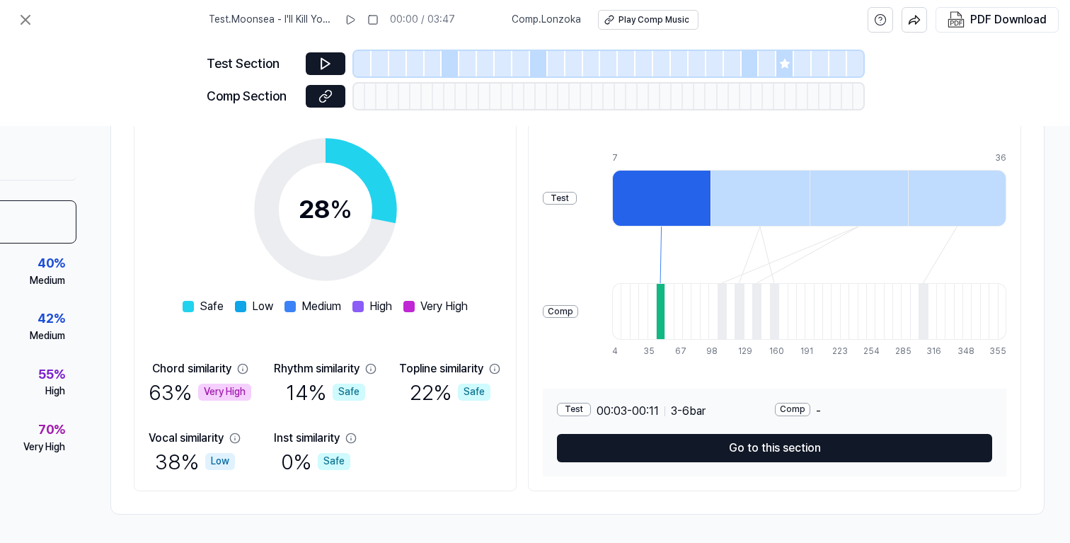
scroll to position [213, 164]
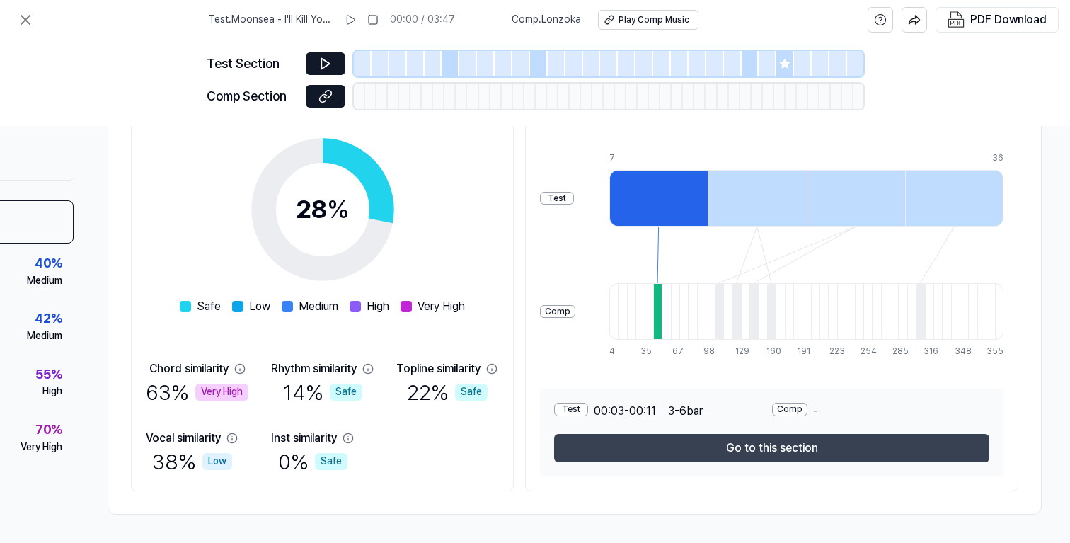
click at [696, 443] on button "Go to this section" at bounding box center [771, 448] width 435 height 28
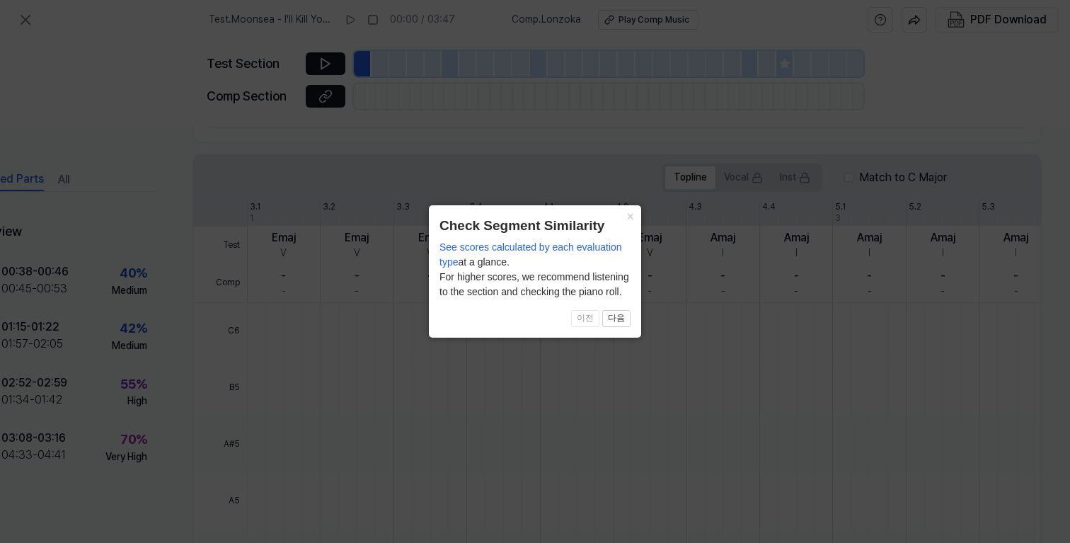
scroll to position [403, 79]
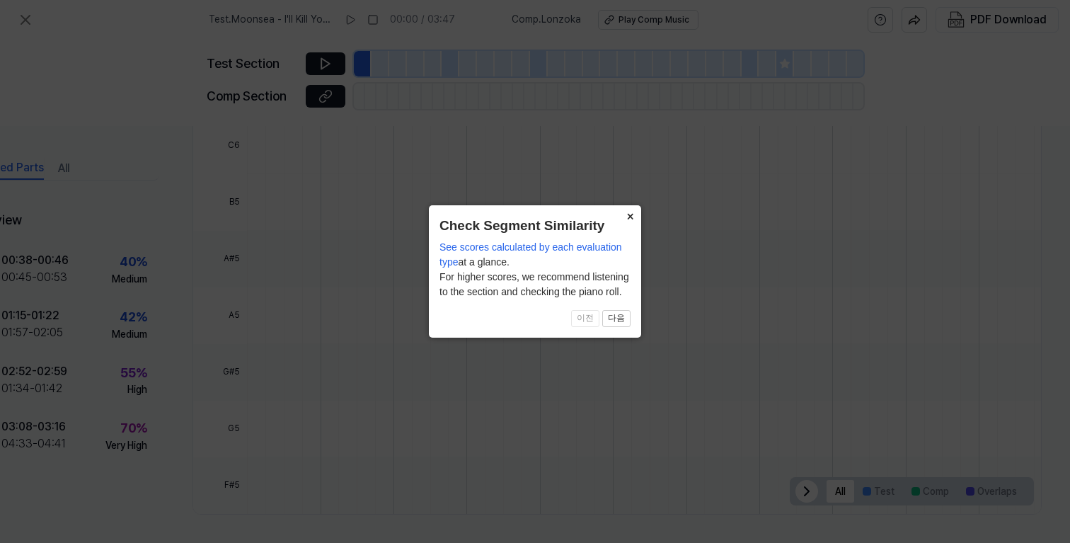
click at [628, 217] on button "×" at bounding box center [630, 215] width 23 height 20
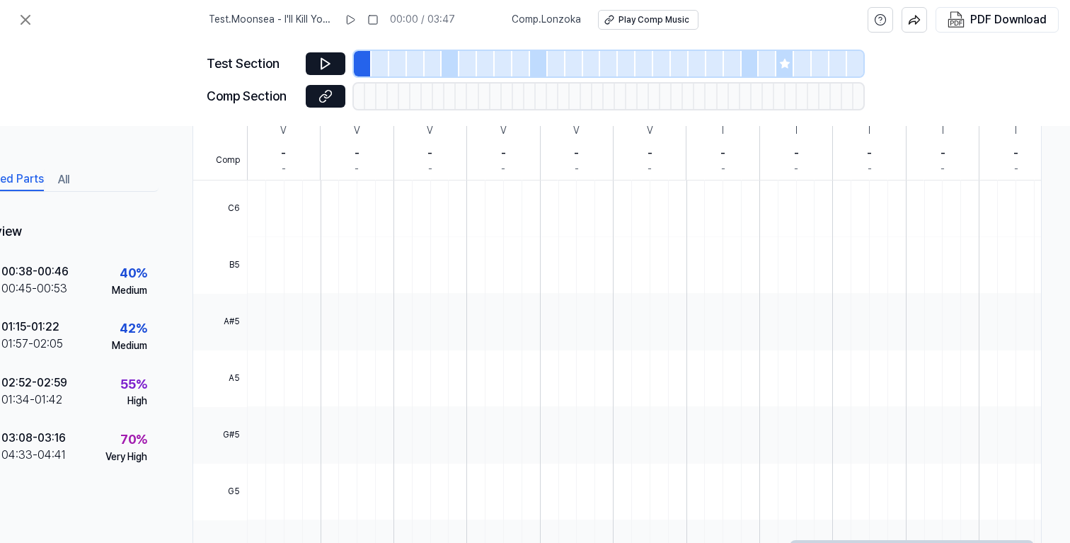
scroll to position [281, 79]
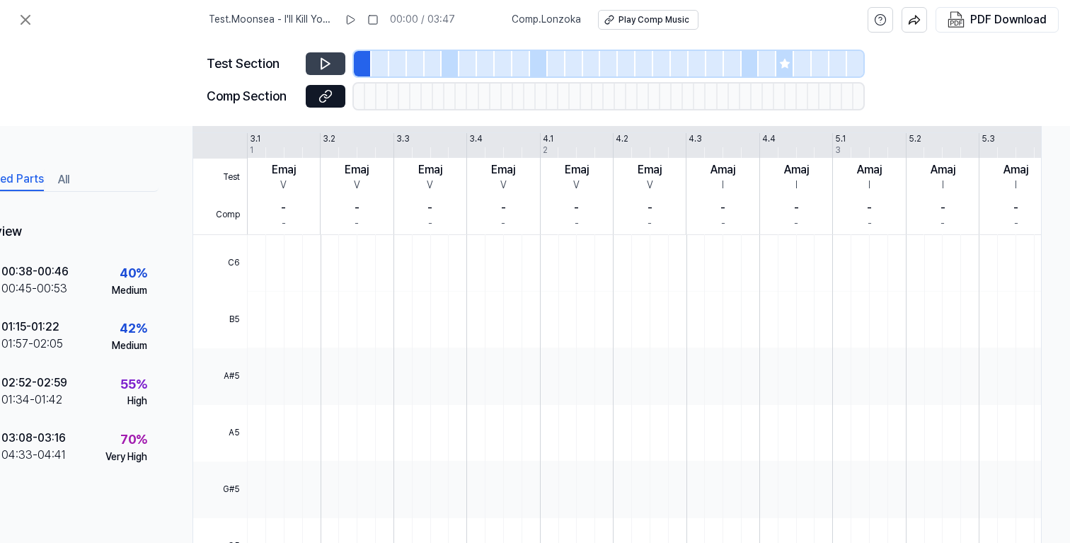
click at [332, 62] on icon at bounding box center [325, 64] width 14 height 14
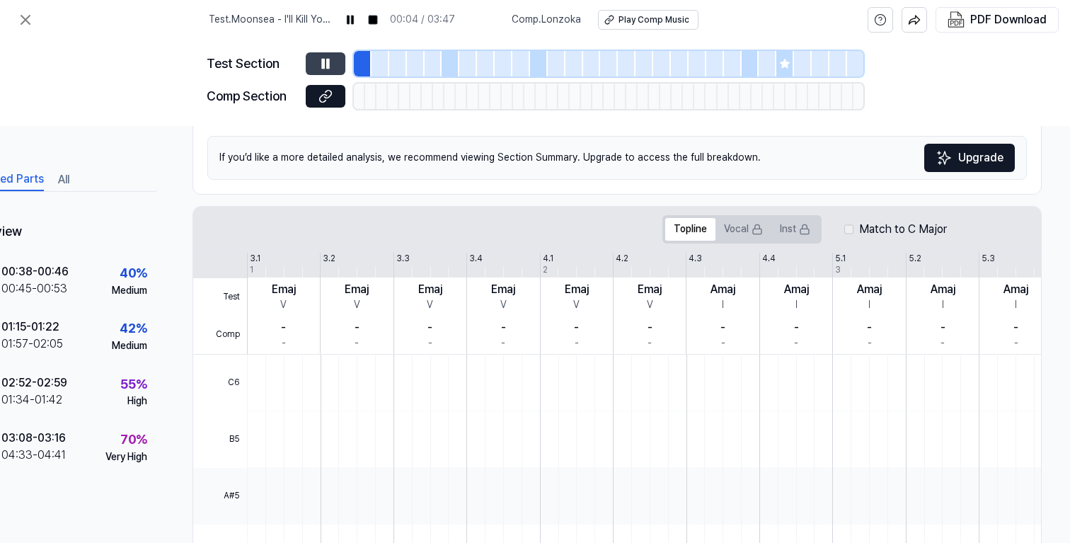
scroll to position [0, 79]
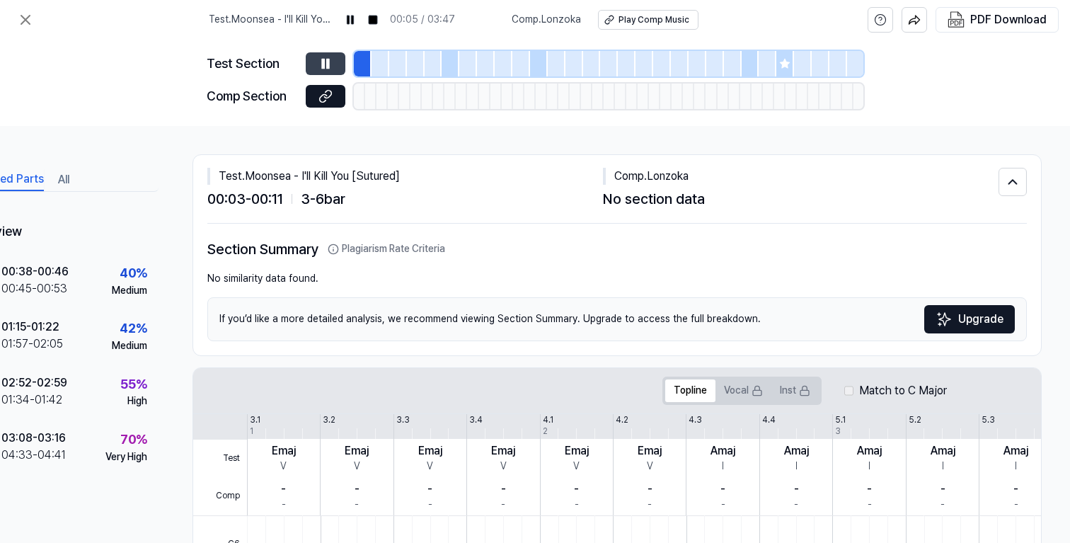
click at [323, 59] on icon at bounding box center [323, 63] width 2 height 9
click at [786, 62] on icon at bounding box center [784, 63] width 9 height 9
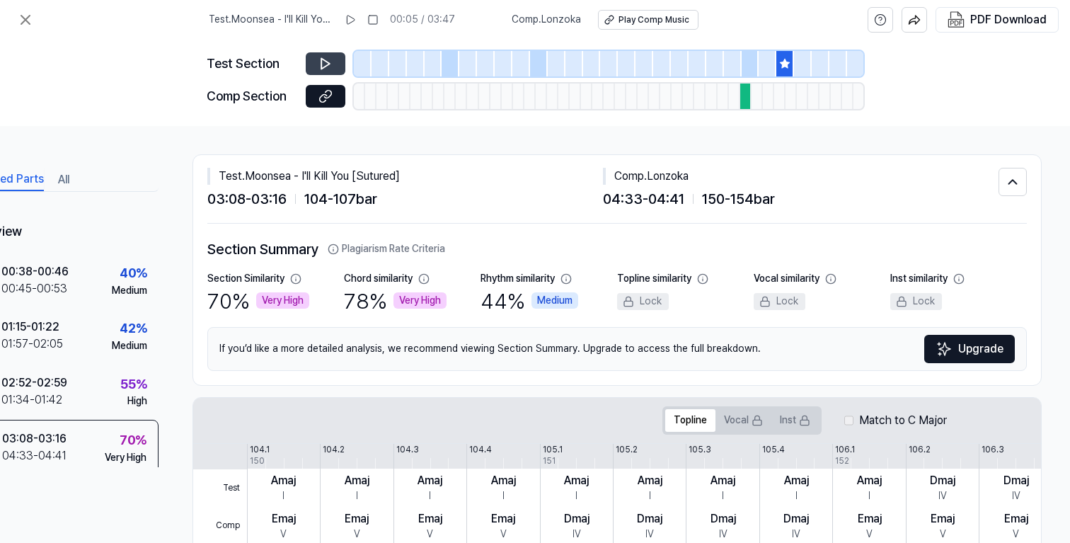
click at [340, 76] on div "Test Section" at bounding box center [535, 63] width 657 height 25
click at [338, 72] on button at bounding box center [326, 63] width 40 height 23
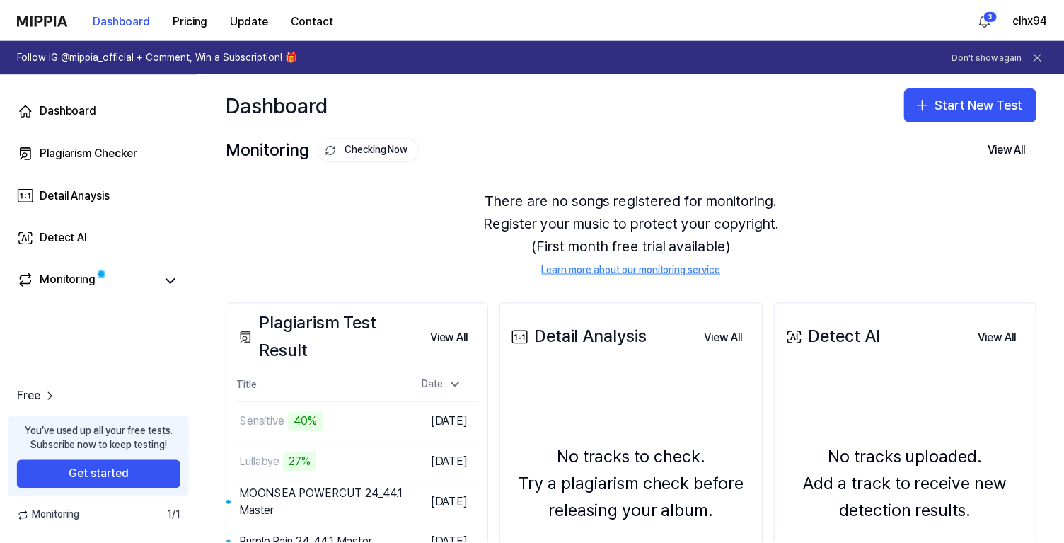
scroll to position [171, 0]
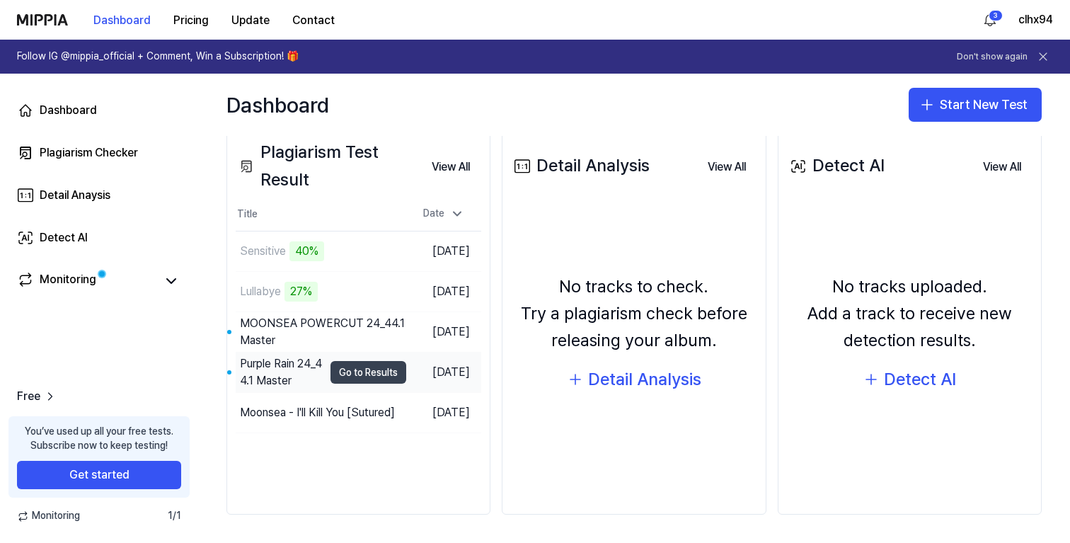
click at [355, 371] on button "Go to Results" at bounding box center [369, 372] width 76 height 23
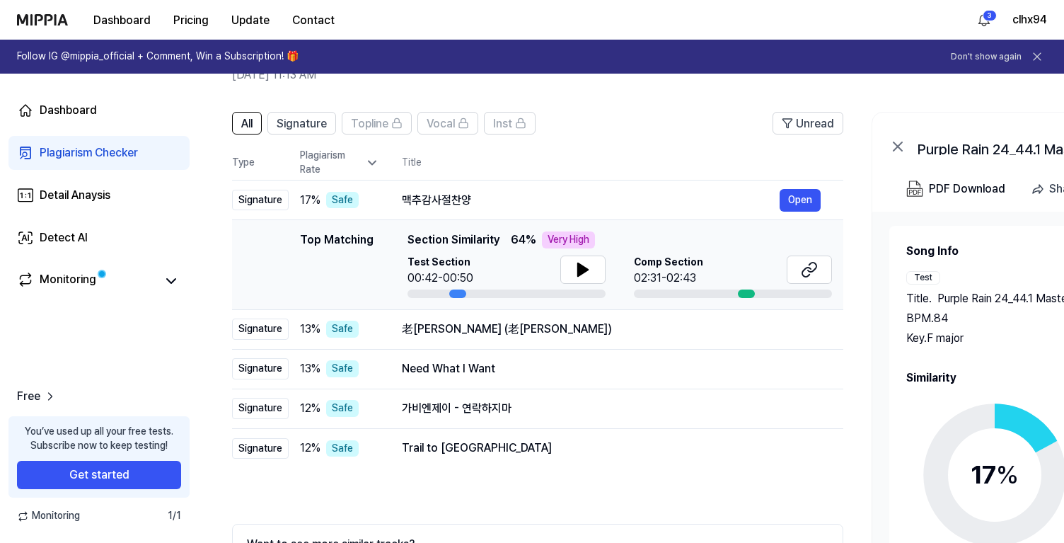
scroll to position [79, 0]
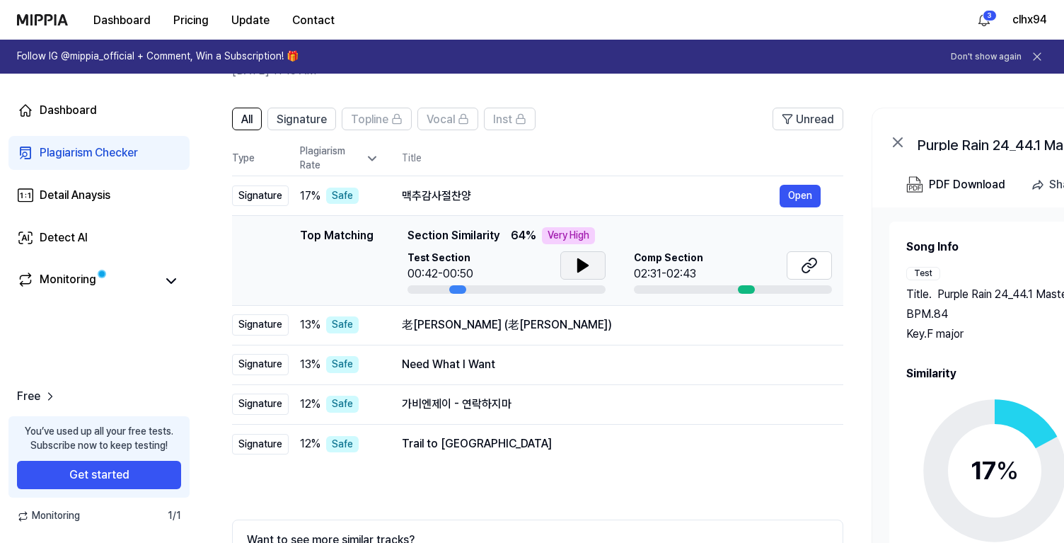
click at [573, 268] on button at bounding box center [583, 265] width 45 height 28
click at [815, 264] on icon at bounding box center [812, 262] width 8 height 9
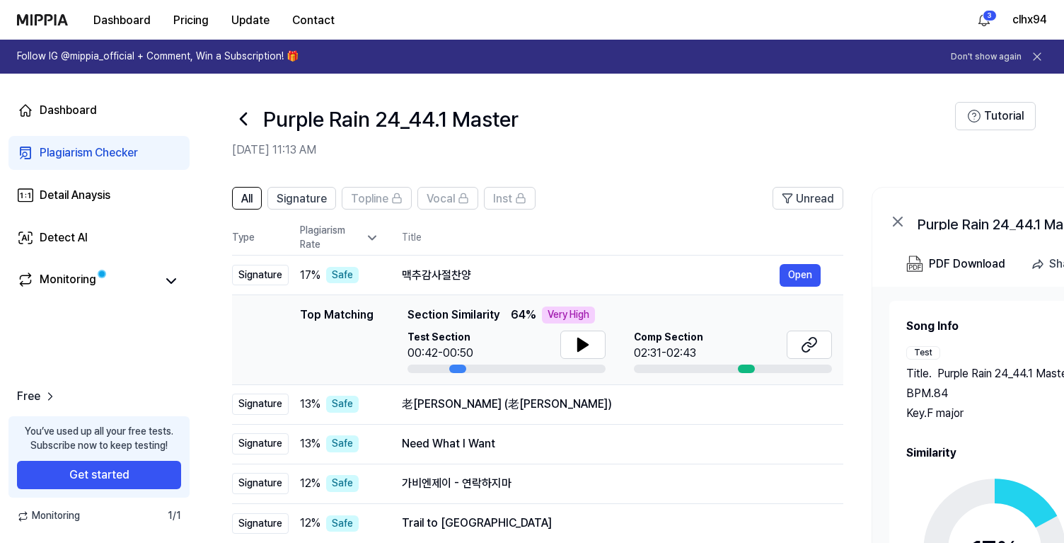
click at [250, 116] on icon at bounding box center [243, 119] width 23 height 23
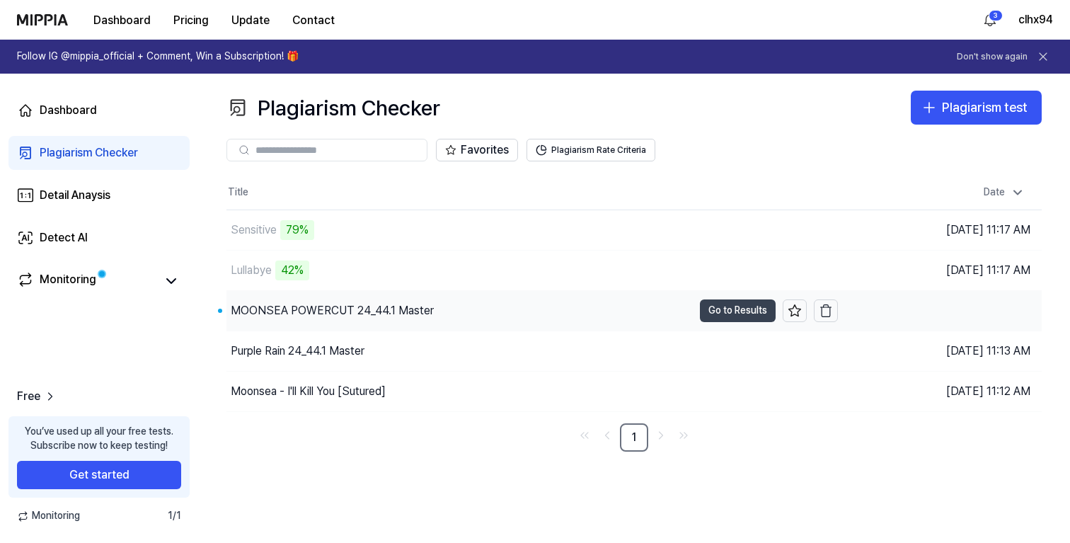
click at [720, 299] on button "Go to Results" at bounding box center [738, 310] width 76 height 23
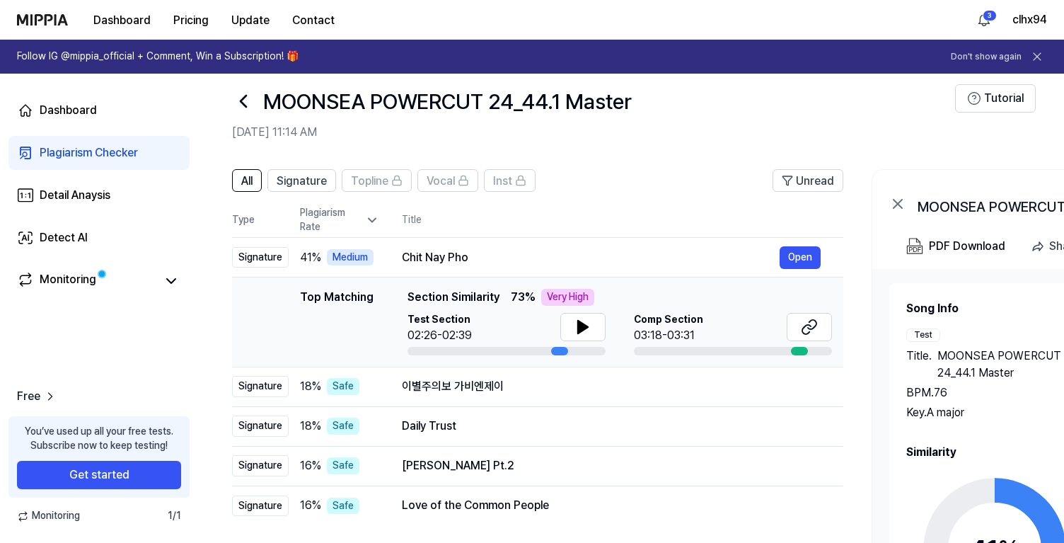
scroll to position [18, 0]
click at [578, 324] on icon at bounding box center [583, 326] width 10 height 13
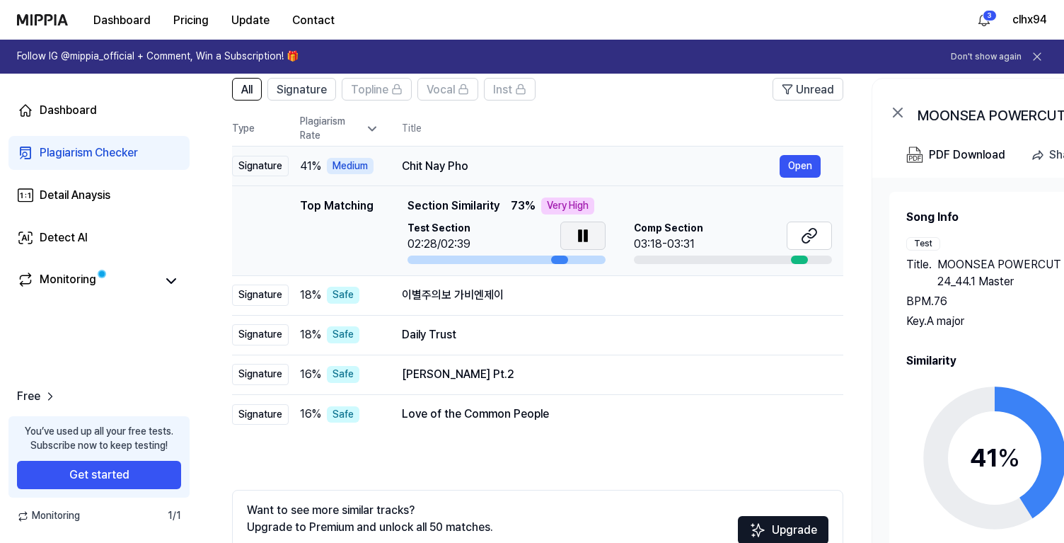
scroll to position [110, 0]
click at [591, 231] on button at bounding box center [583, 235] width 45 height 28
click at [816, 229] on icon at bounding box center [812, 232] width 8 height 9
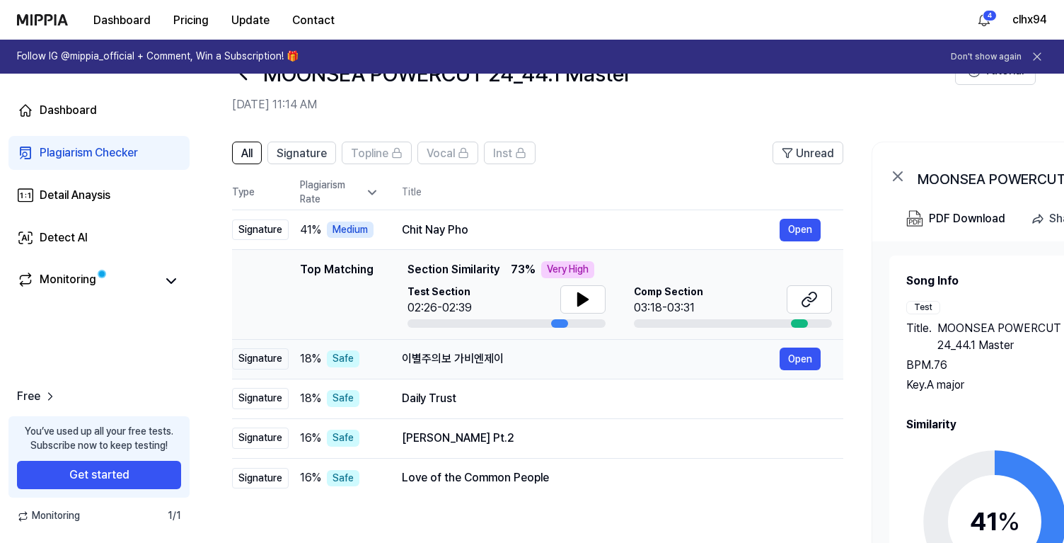
scroll to position [44, 0]
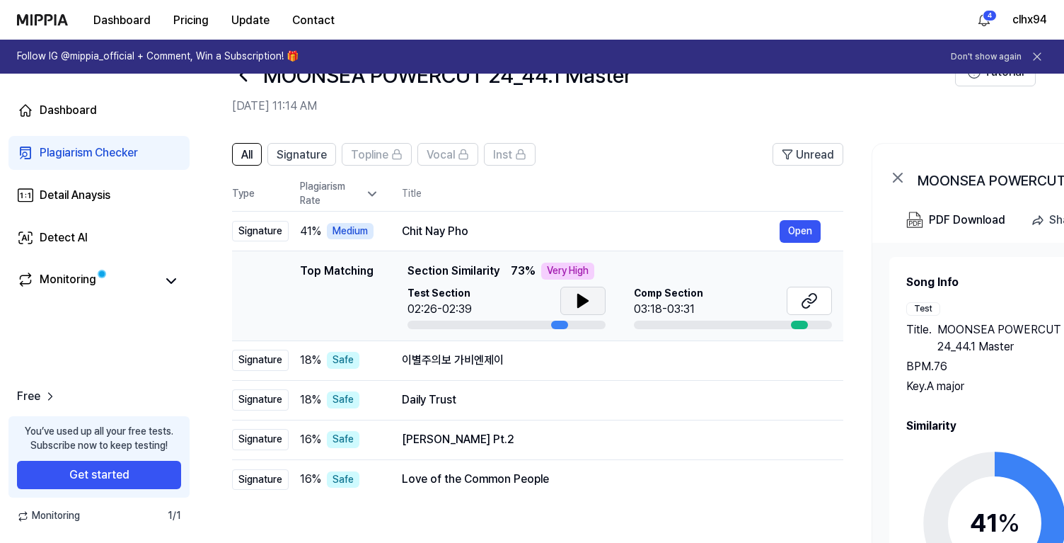
click at [590, 294] on button at bounding box center [583, 301] width 45 height 28
click at [352, 229] on div "Medium" at bounding box center [350, 231] width 47 height 17
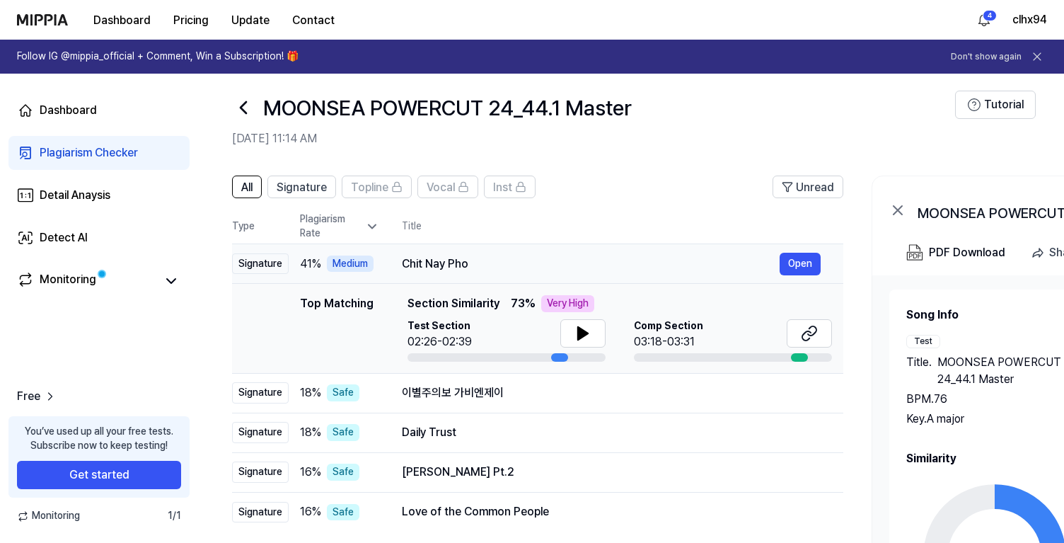
scroll to position [0, 0]
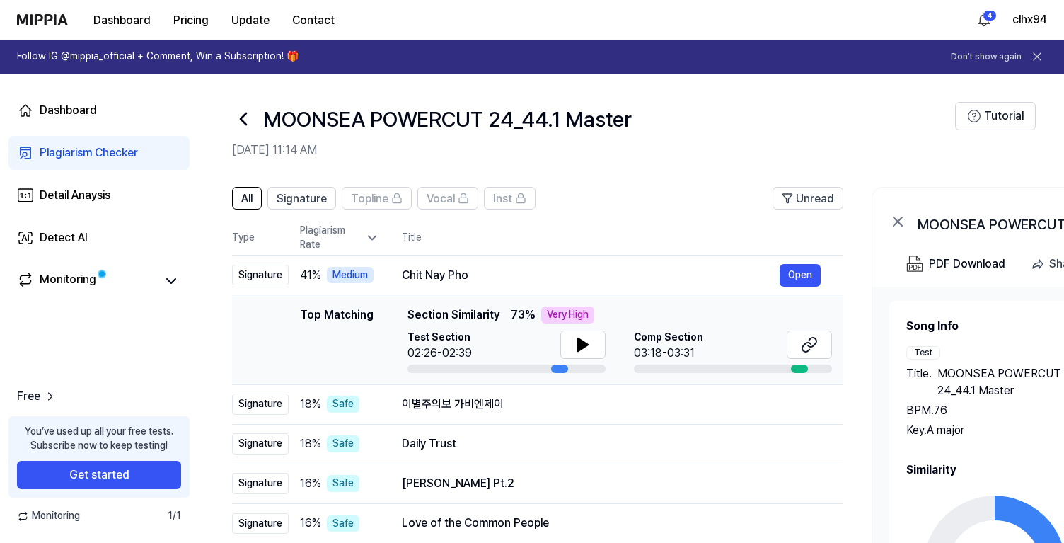
click at [246, 115] on icon at bounding box center [243, 119] width 23 height 23
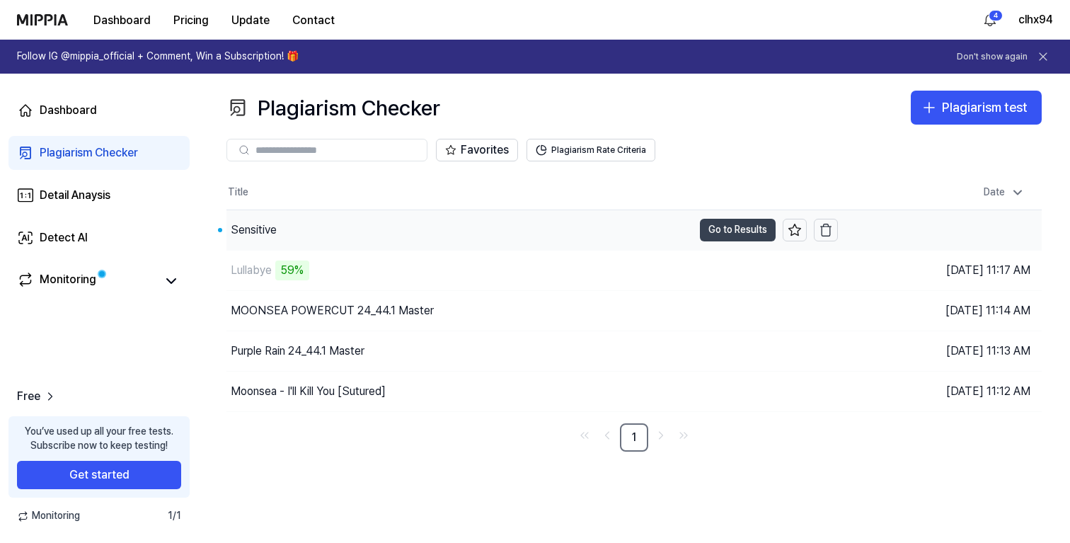
click at [735, 232] on button "Go to Results" at bounding box center [738, 230] width 76 height 23
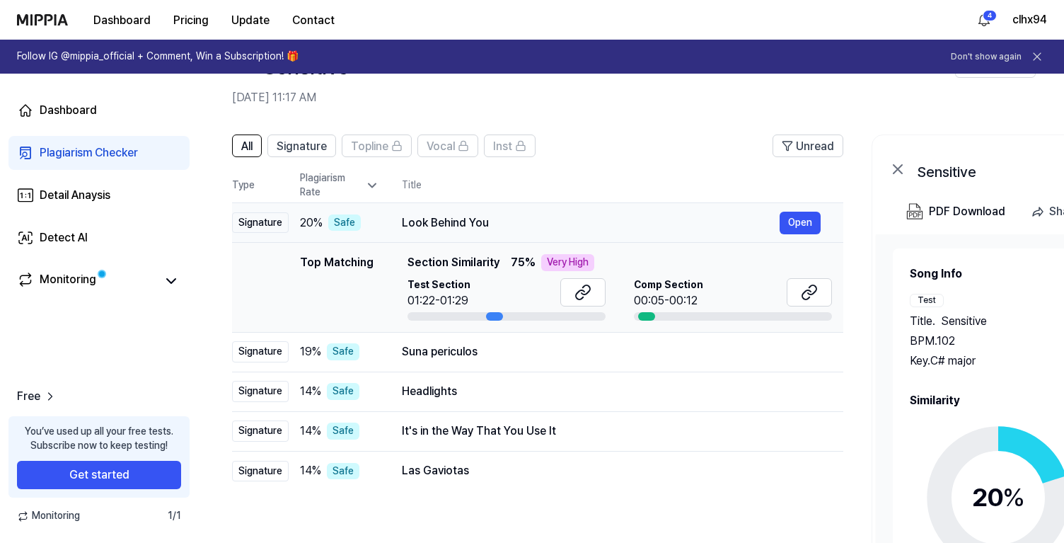
scroll to position [69, 0]
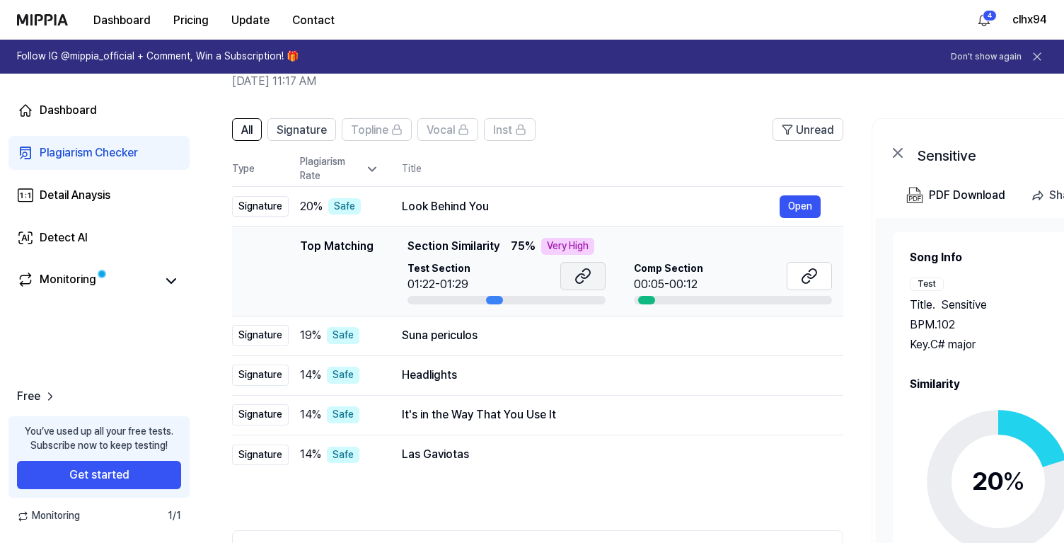
click at [569, 277] on button at bounding box center [583, 276] width 45 height 28
click at [805, 275] on icon at bounding box center [807, 278] width 8 height 9
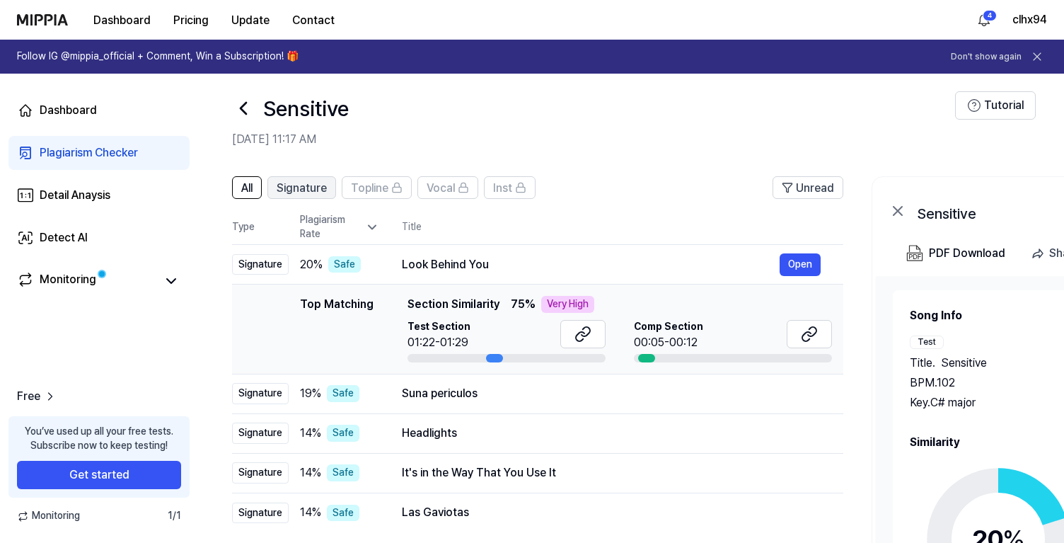
scroll to position [0, 0]
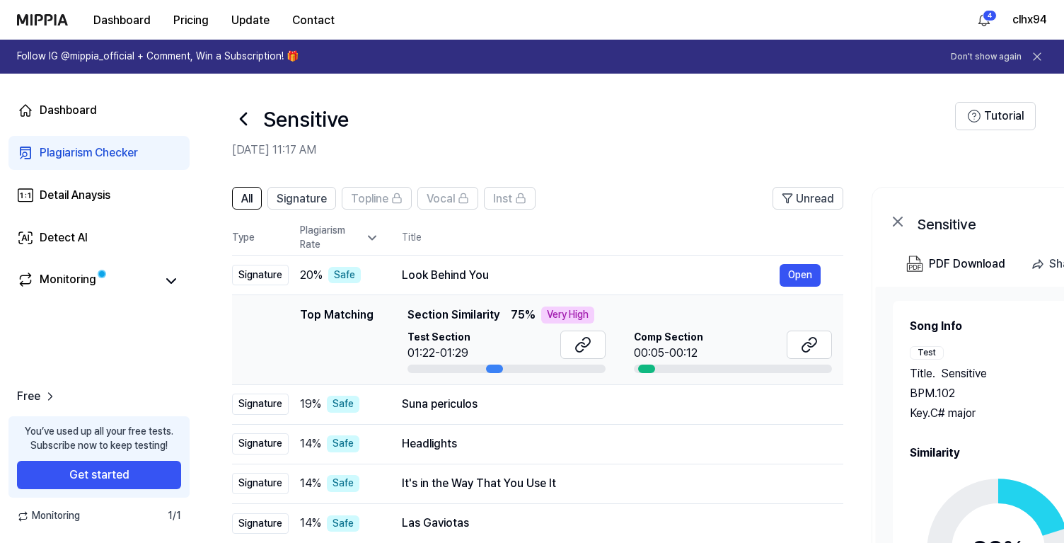
click at [244, 115] on icon at bounding box center [244, 118] width 6 height 11
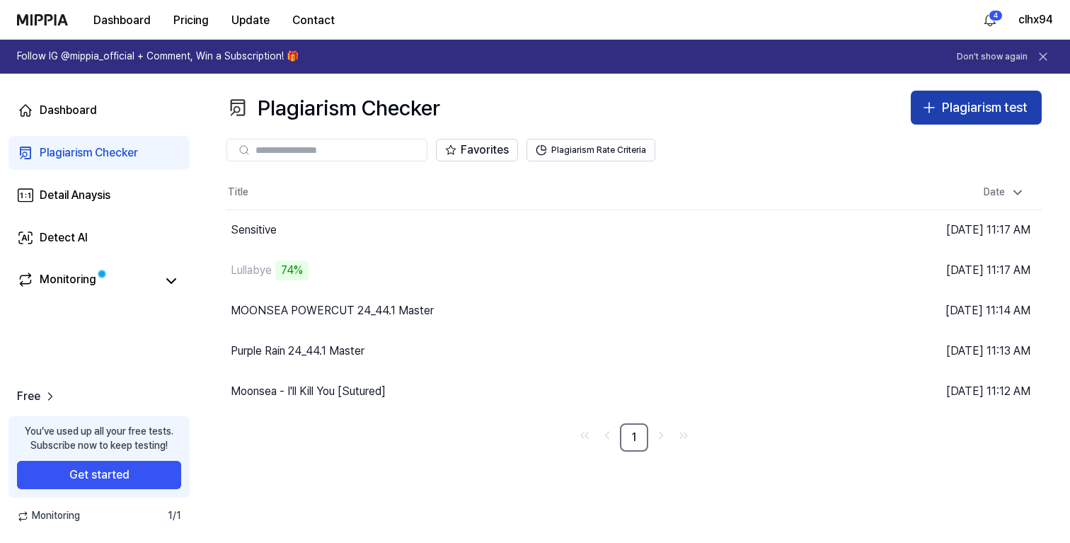
click at [976, 111] on div "Plagiarism test" at bounding box center [985, 108] width 86 height 21
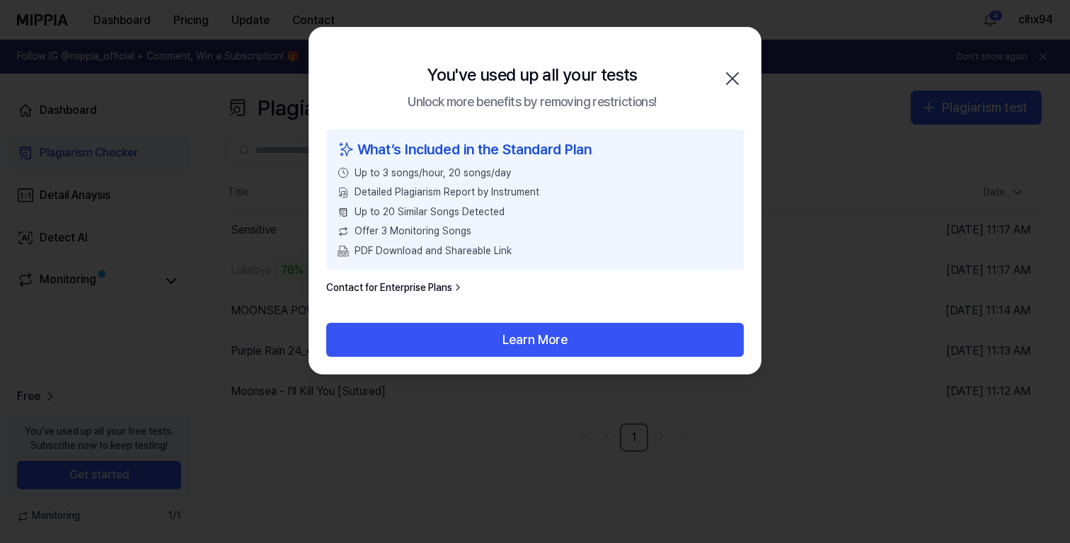
click at [735, 69] on icon "button" at bounding box center [732, 78] width 23 height 23
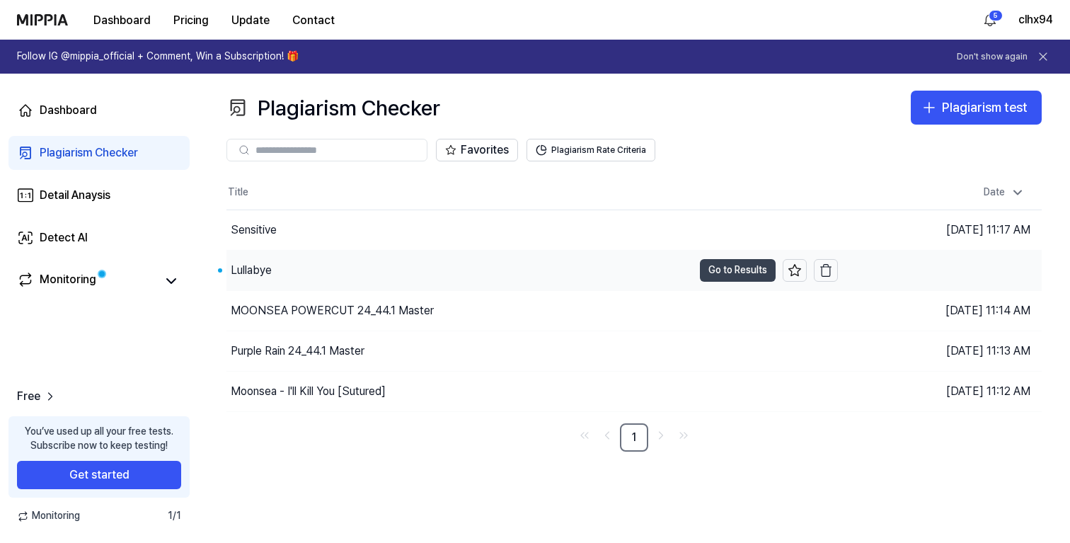
click at [738, 264] on button "Go to Results" at bounding box center [738, 270] width 76 height 23
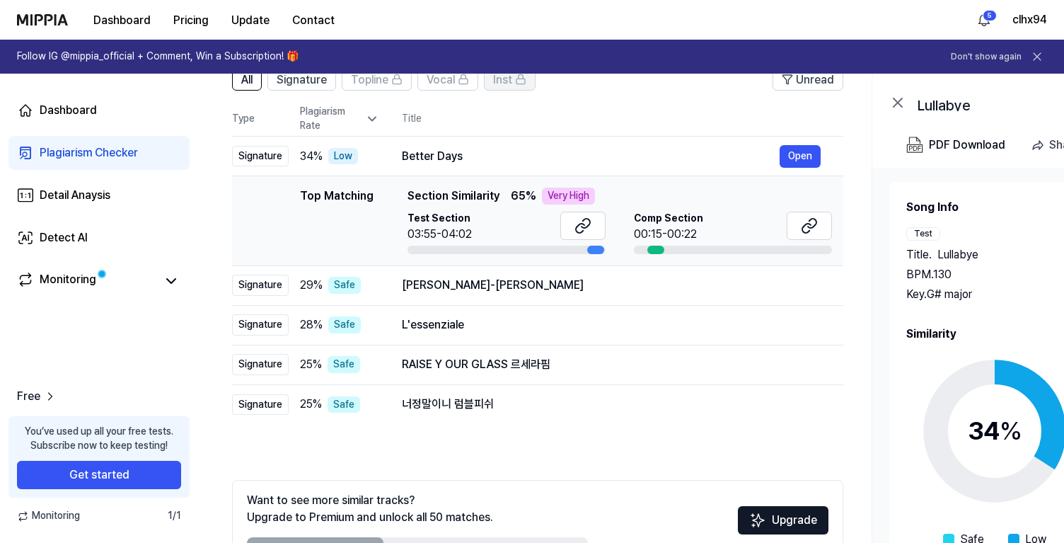
scroll to position [122, 0]
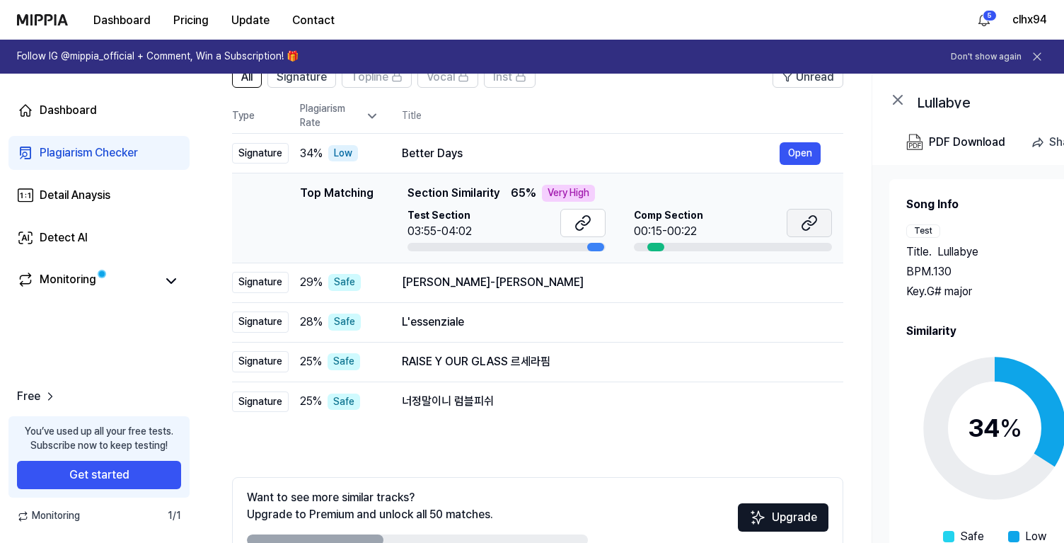
click at [800, 220] on button at bounding box center [809, 223] width 45 height 28
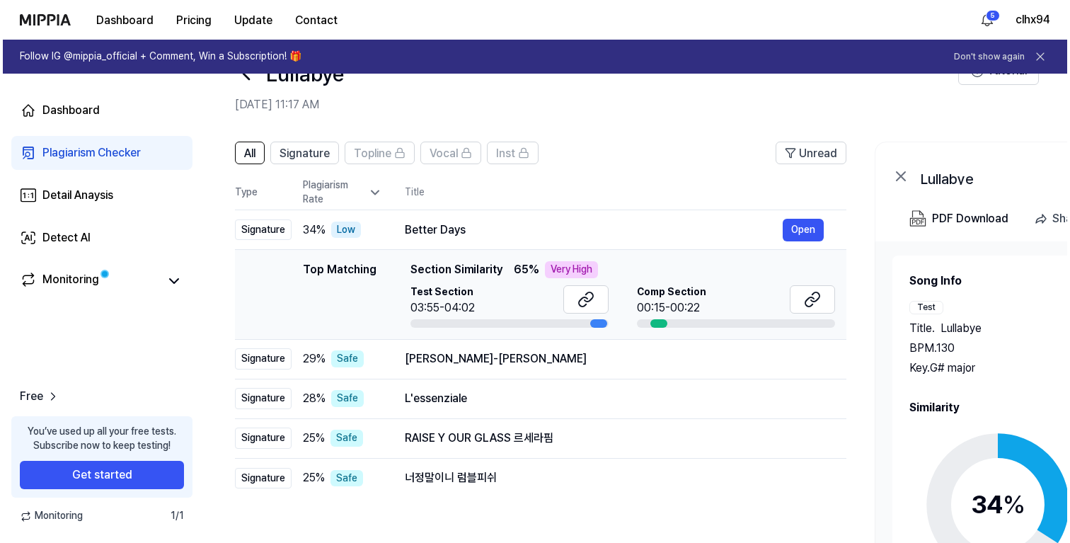
scroll to position [0, 0]
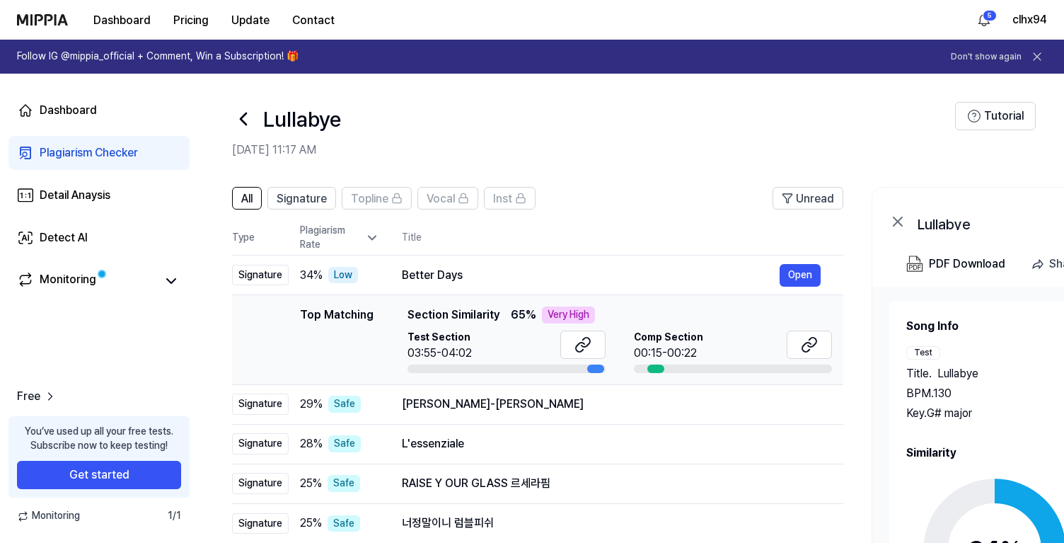
click at [249, 111] on icon at bounding box center [243, 119] width 23 height 23
